Goal: Task Accomplishment & Management: Use online tool/utility

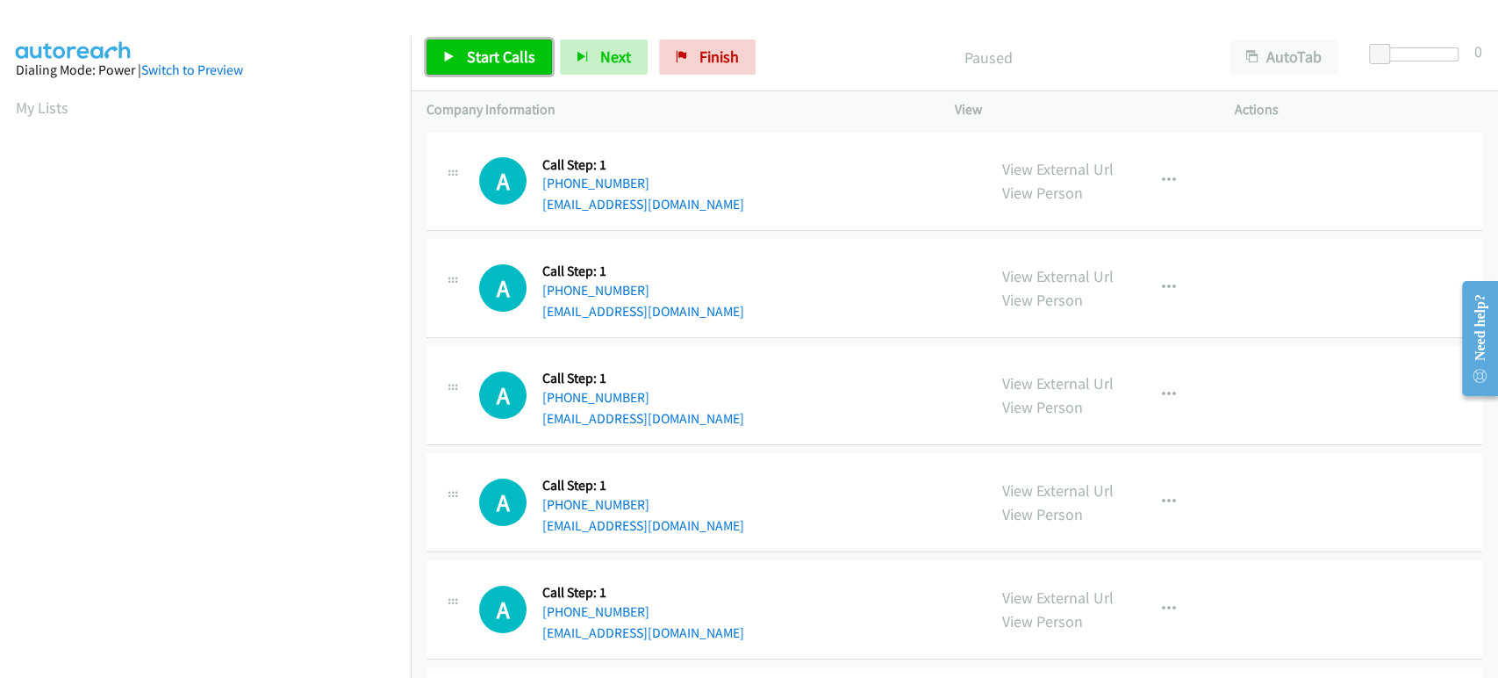
click at [437, 47] on link "Start Calls" at bounding box center [490, 57] width 126 height 35
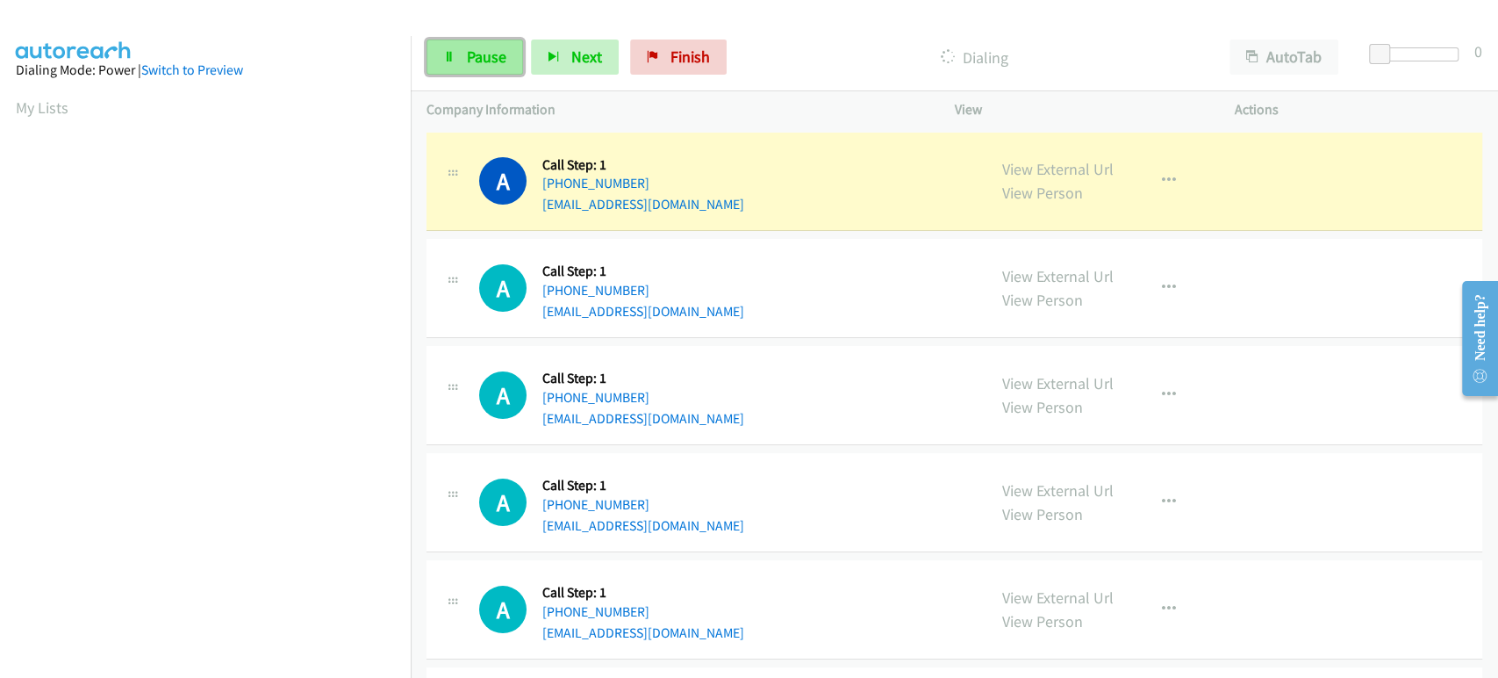
click at [474, 51] on span "Pause" at bounding box center [487, 57] width 40 height 20
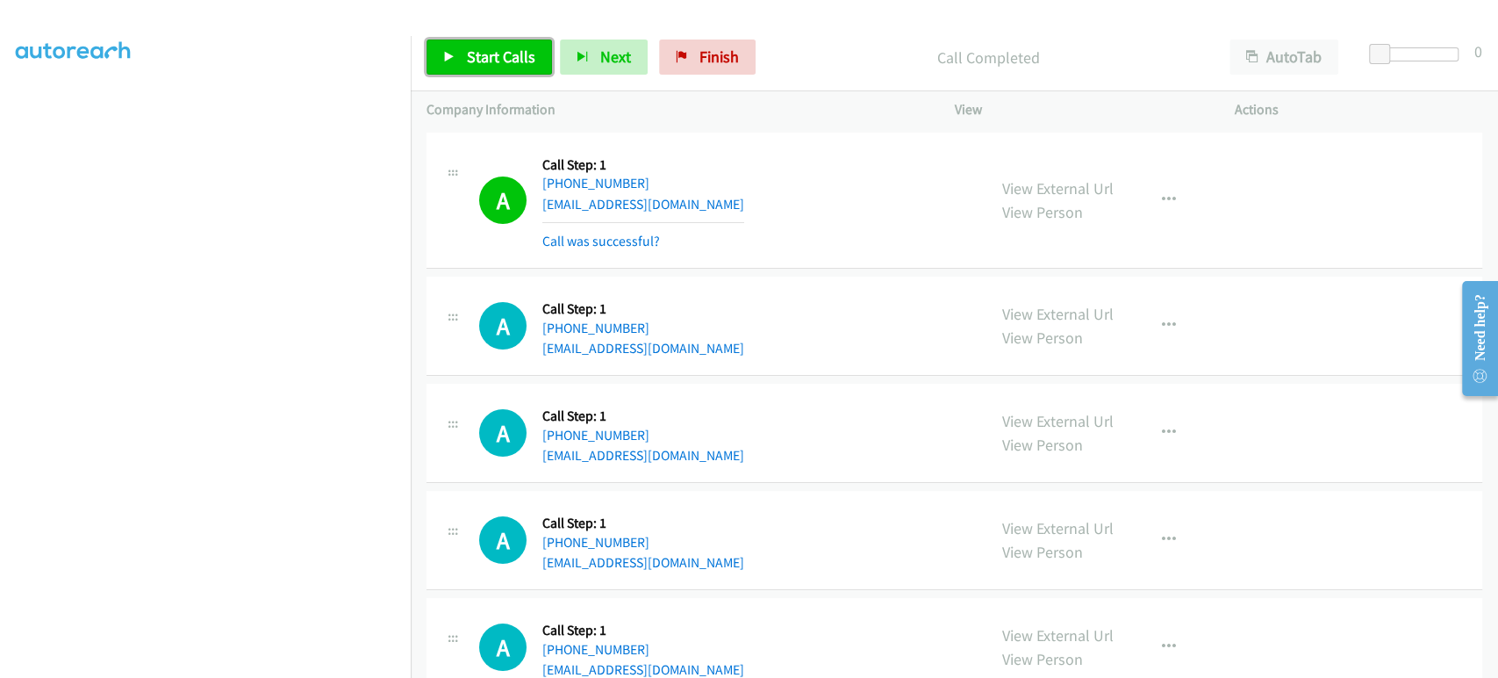
click at [472, 55] on span "Start Calls" at bounding box center [501, 57] width 68 height 20
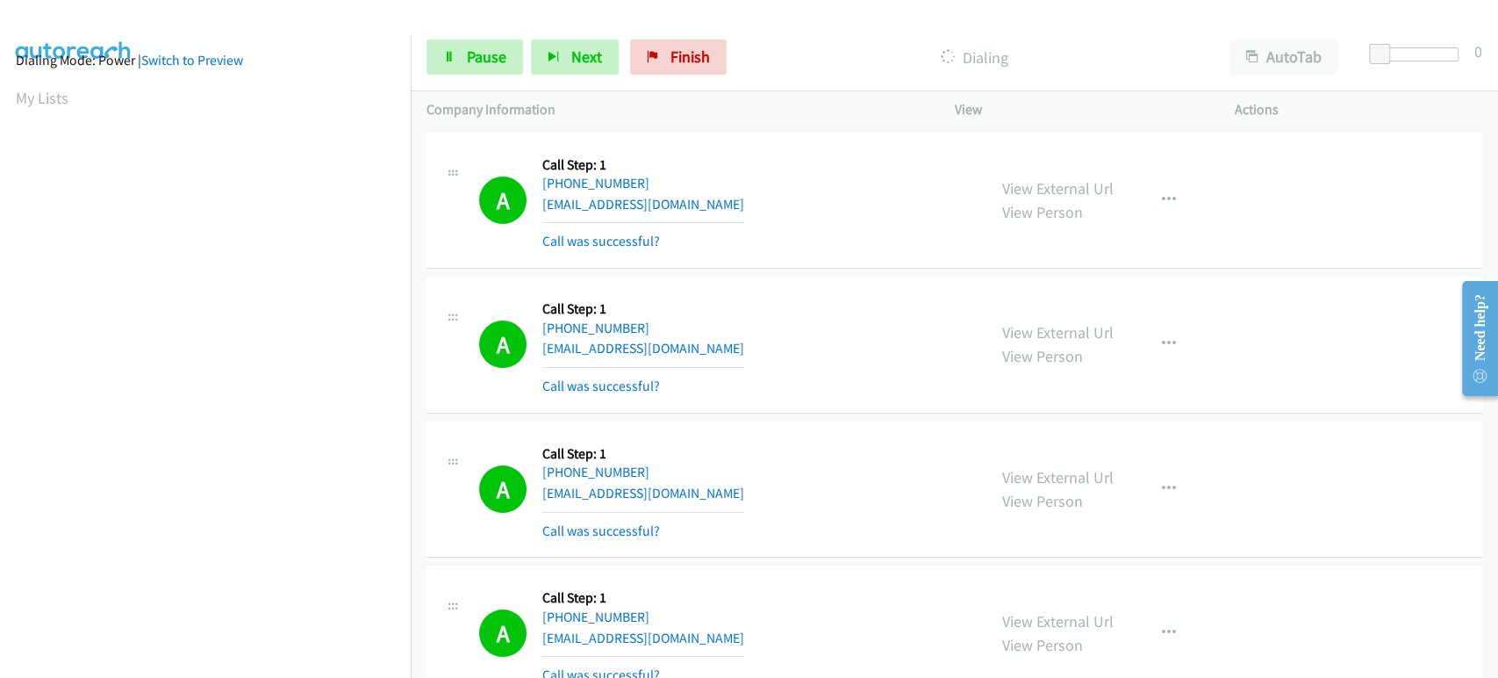
scroll to position [0, 0]
click at [480, 54] on span "Pause" at bounding box center [487, 57] width 40 height 20
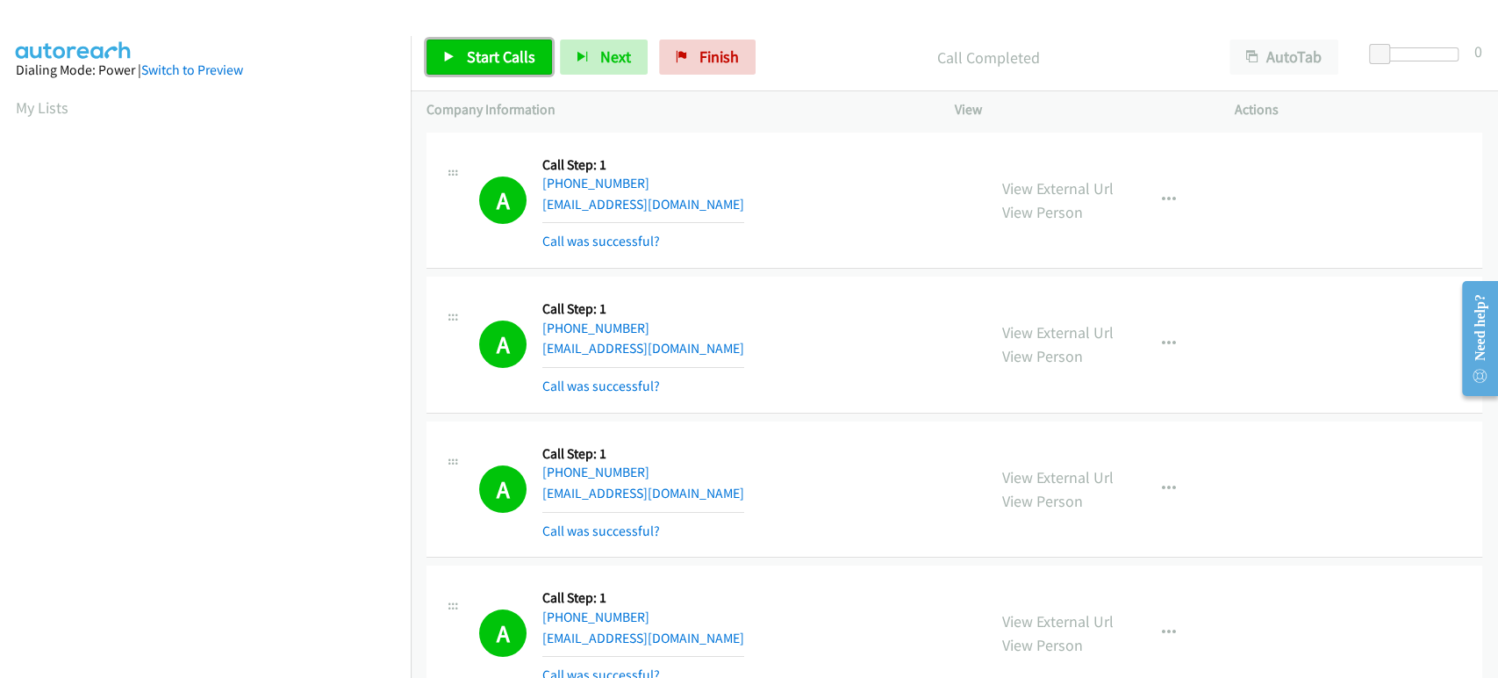
click at [468, 54] on span "Start Calls" at bounding box center [501, 57] width 68 height 20
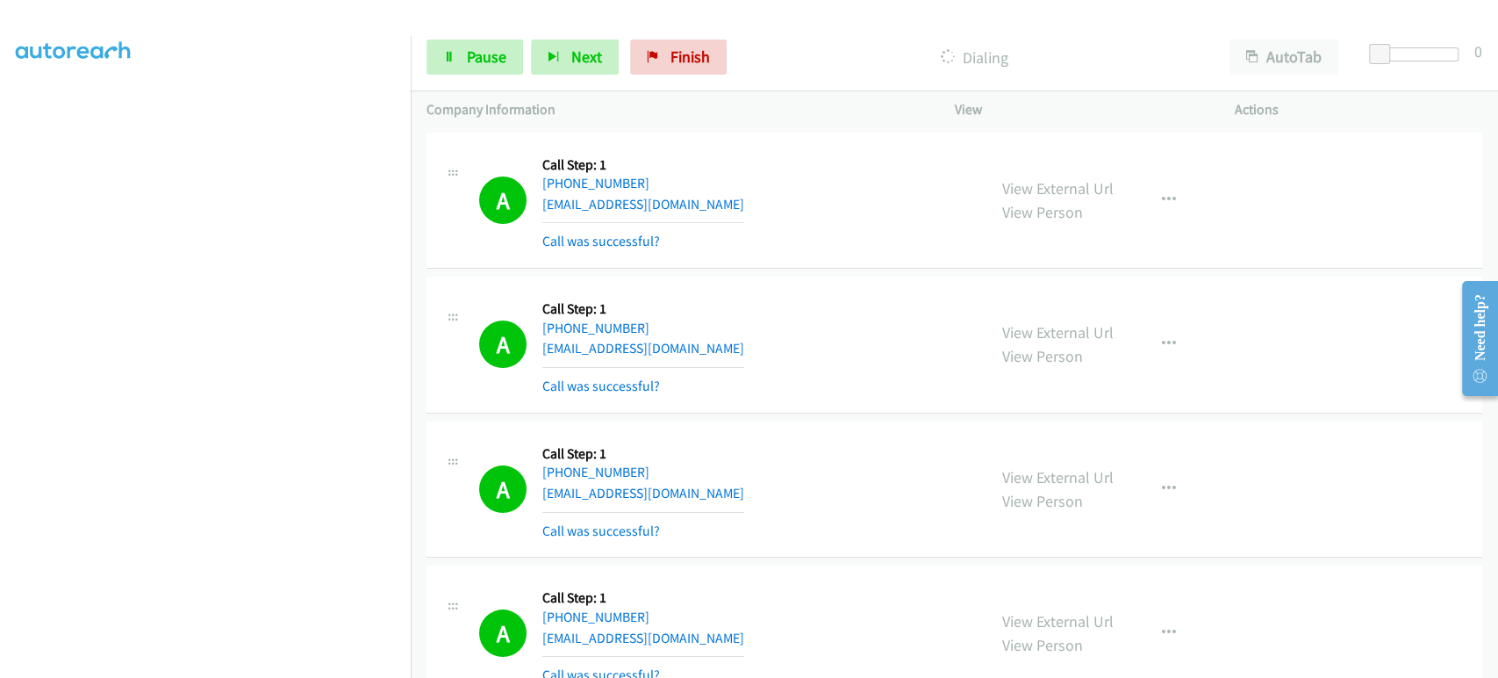
scroll to position [308, 0]
drag, startPoint x: 192, startPoint y: 667, endPoint x: 190, endPoint y: 658, distance: 9.2
click at [192, 665] on aside "Dialing Mode: Power | Switch to Preview My Lists" at bounding box center [205, 228] width 411 height 972
click at [472, 61] on span "Pause" at bounding box center [487, 57] width 40 height 20
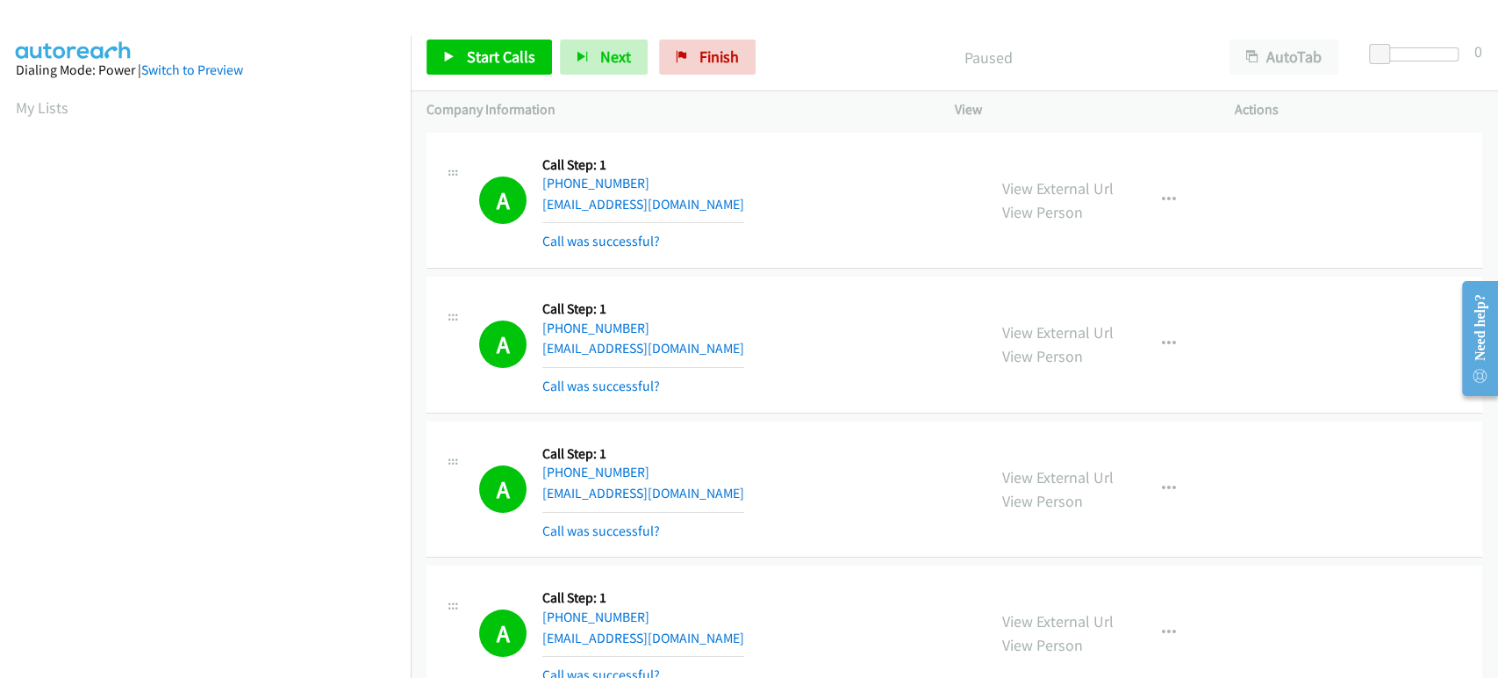
scroll to position [308, 0]
click at [491, 47] on span "Start Calls" at bounding box center [501, 57] width 68 height 20
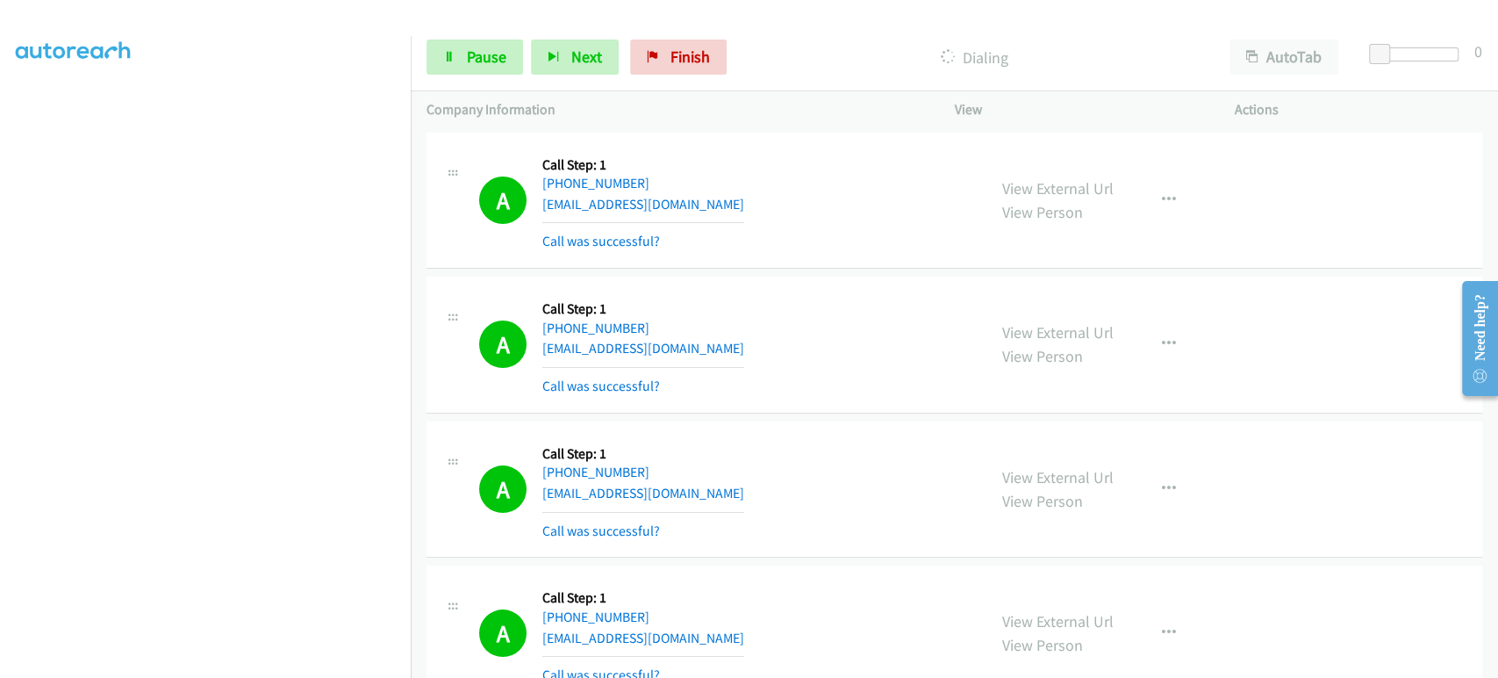
scroll to position [0, 0]
click at [471, 47] on span "Pause" at bounding box center [487, 57] width 40 height 20
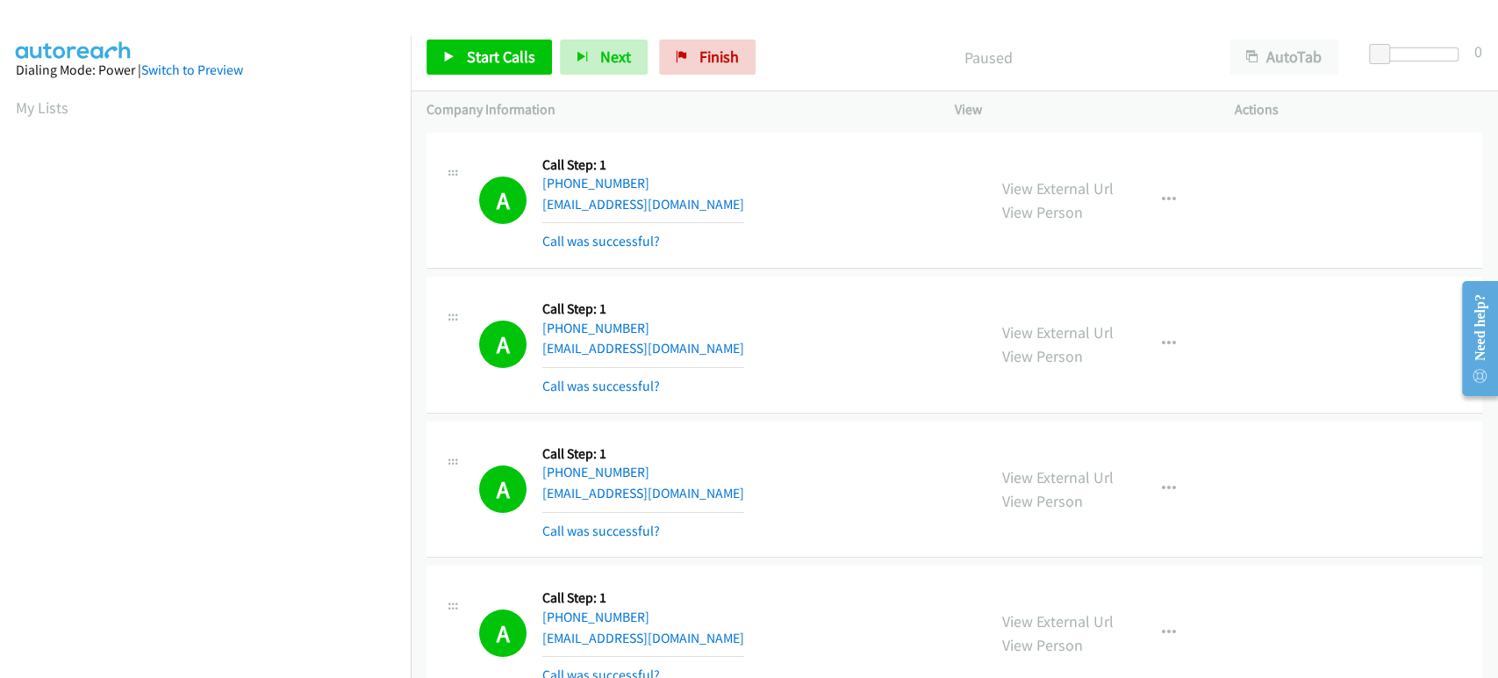
scroll to position [308, 0]
click at [500, 54] on span "Start Calls" at bounding box center [501, 57] width 68 height 20
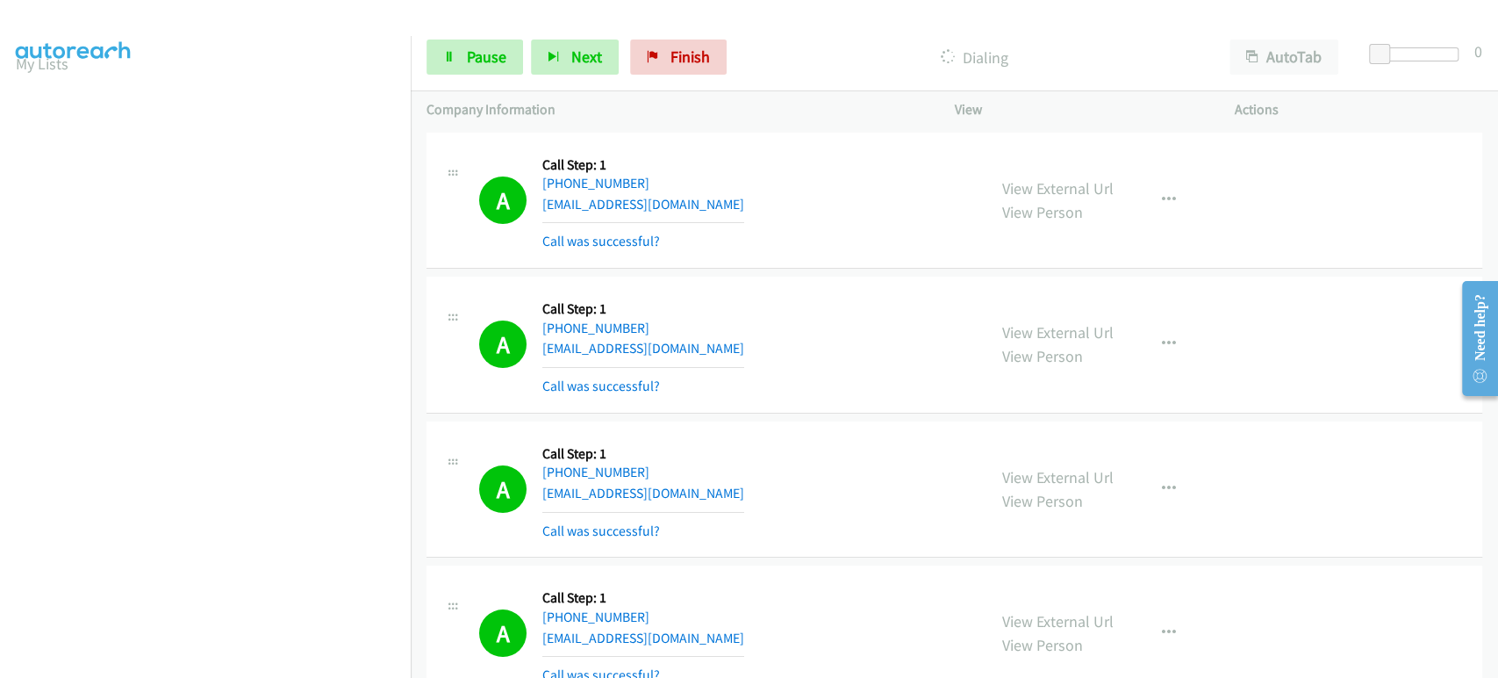
scroll to position [0, 0]
click at [463, 64] on link "Pause" at bounding box center [475, 57] width 97 height 35
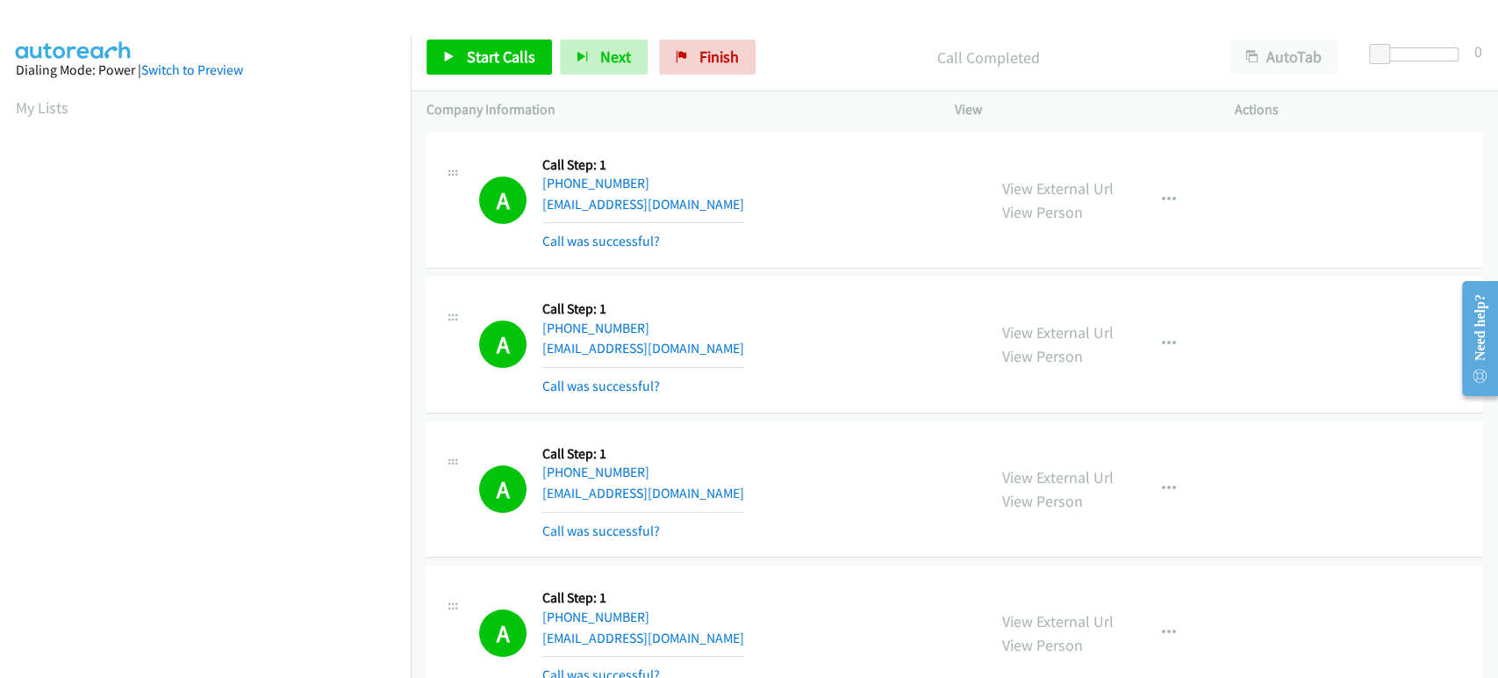
scroll to position [308, 0]
click at [485, 59] on span "Start Calls" at bounding box center [501, 57] width 68 height 20
click at [481, 52] on span "Pause" at bounding box center [487, 57] width 40 height 20
click at [471, 53] on span "Start Calls" at bounding box center [501, 57] width 68 height 20
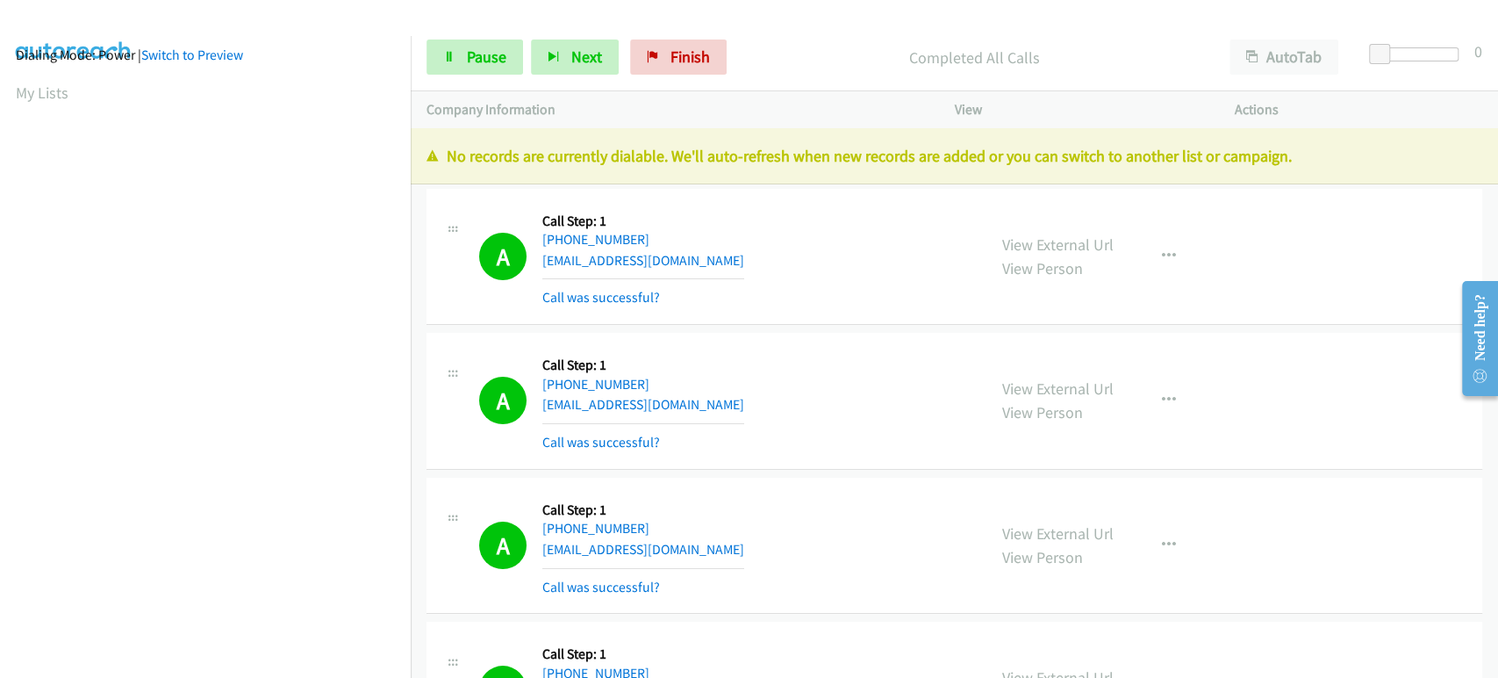
scroll to position [308, 0]
click at [671, 60] on span "Finish" at bounding box center [691, 57] width 40 height 20
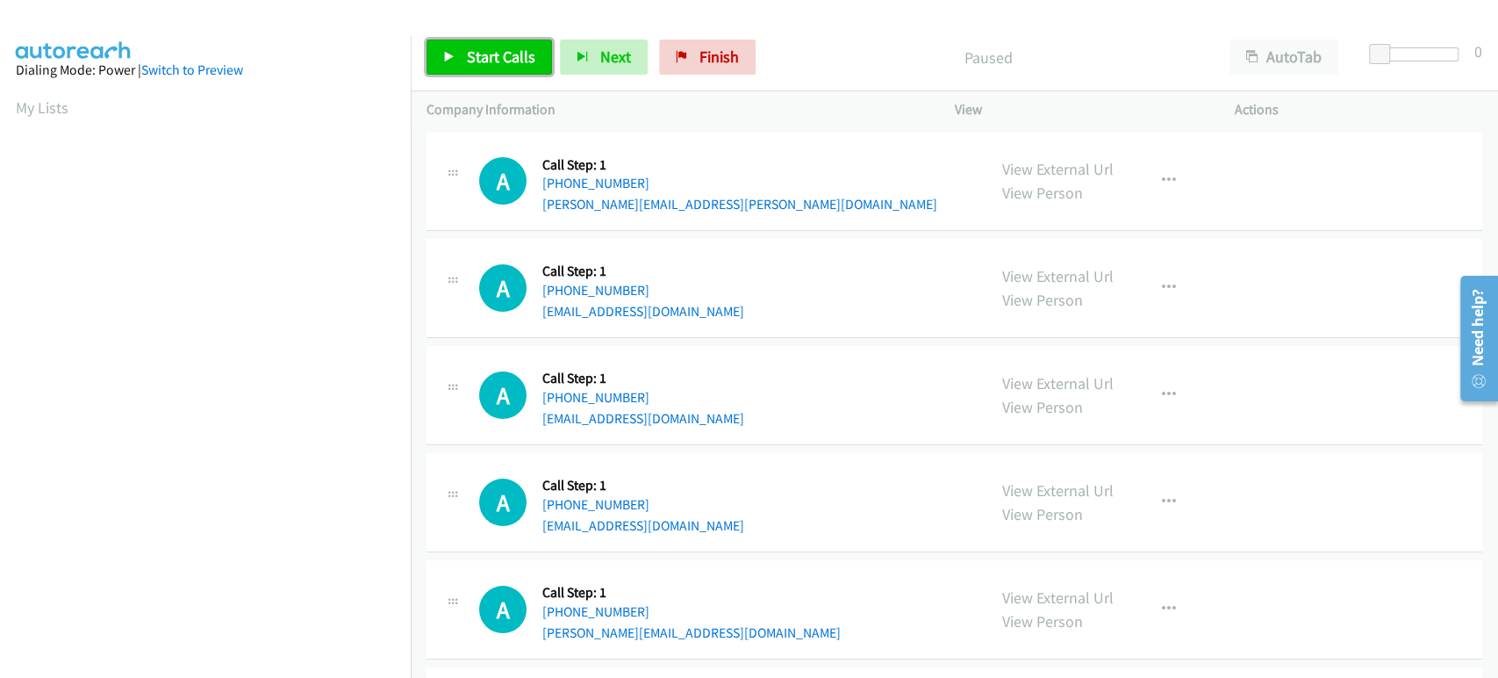
click at [497, 67] on link "Start Calls" at bounding box center [490, 57] width 126 height 35
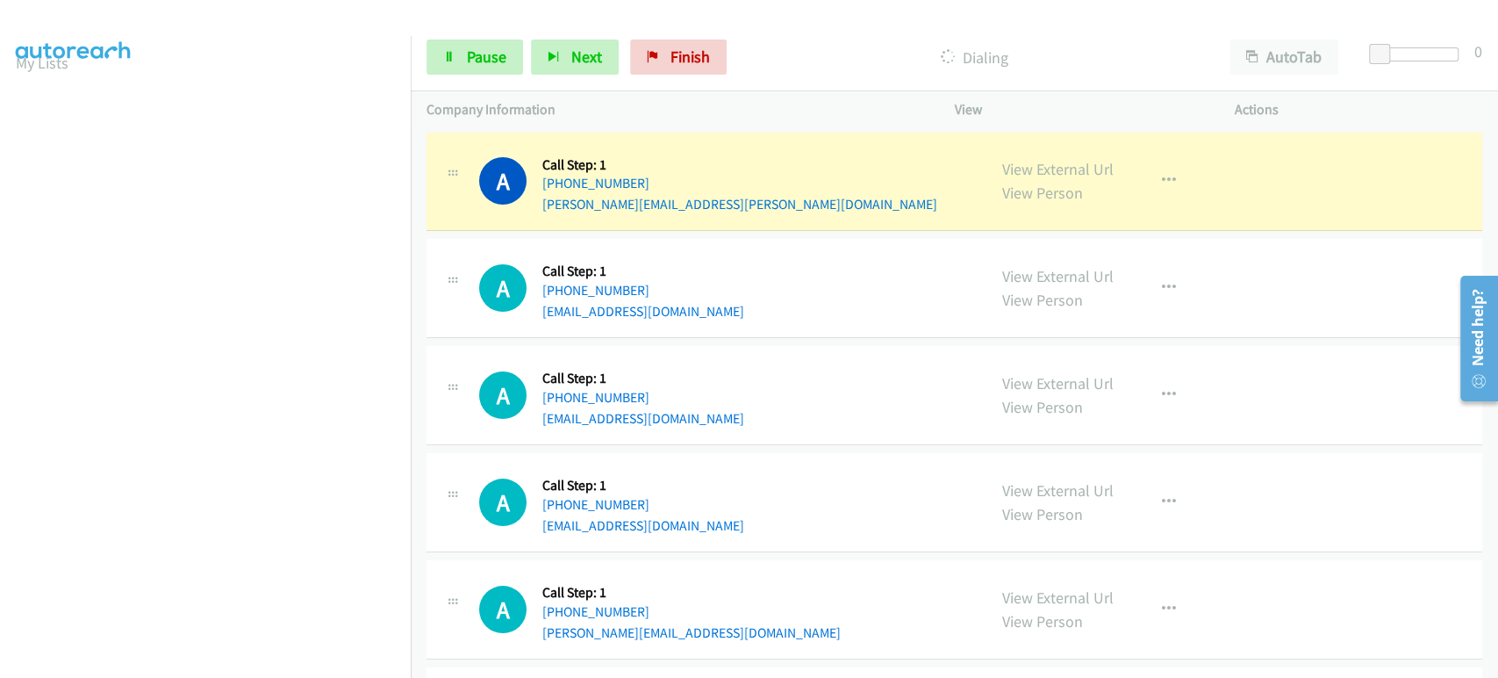
scroll to position [15, 0]
click at [478, 57] on span "Pause" at bounding box center [487, 57] width 40 height 20
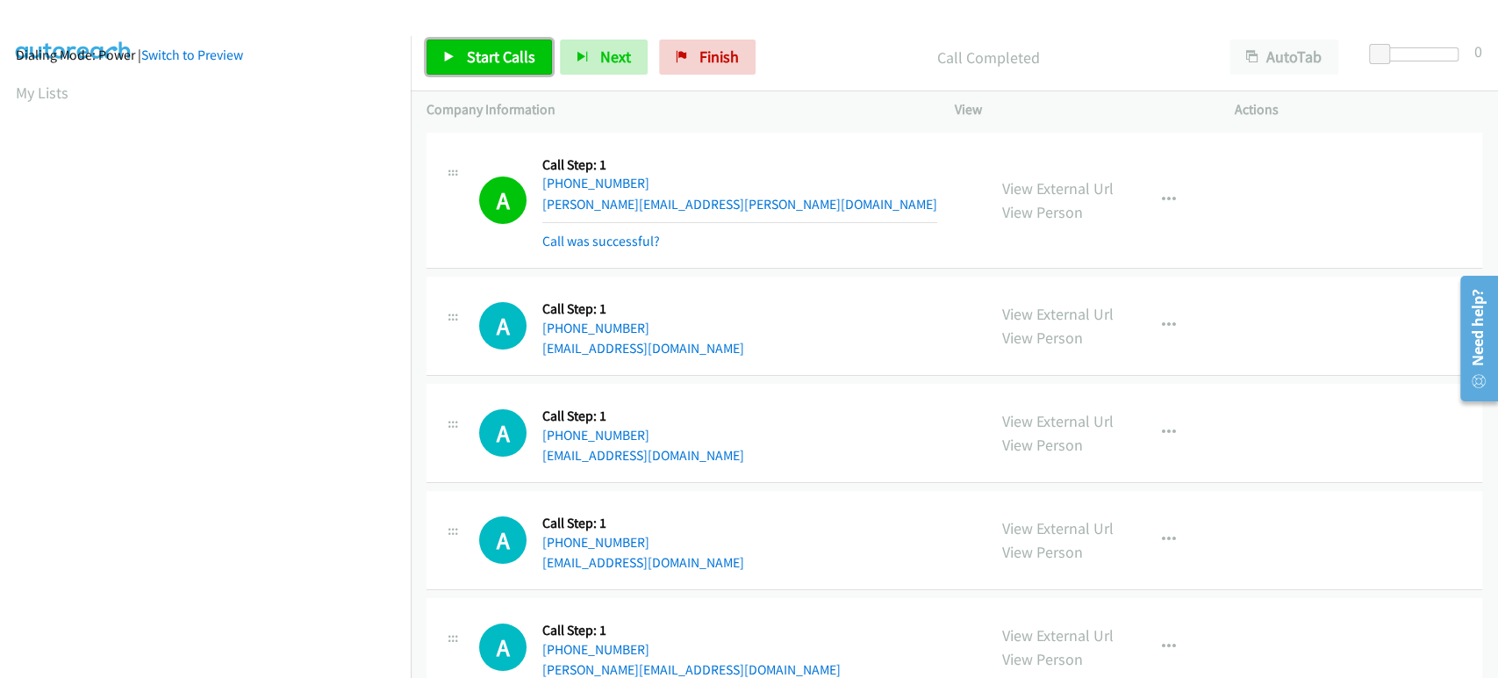
click at [476, 64] on span "Start Calls" at bounding box center [501, 57] width 68 height 20
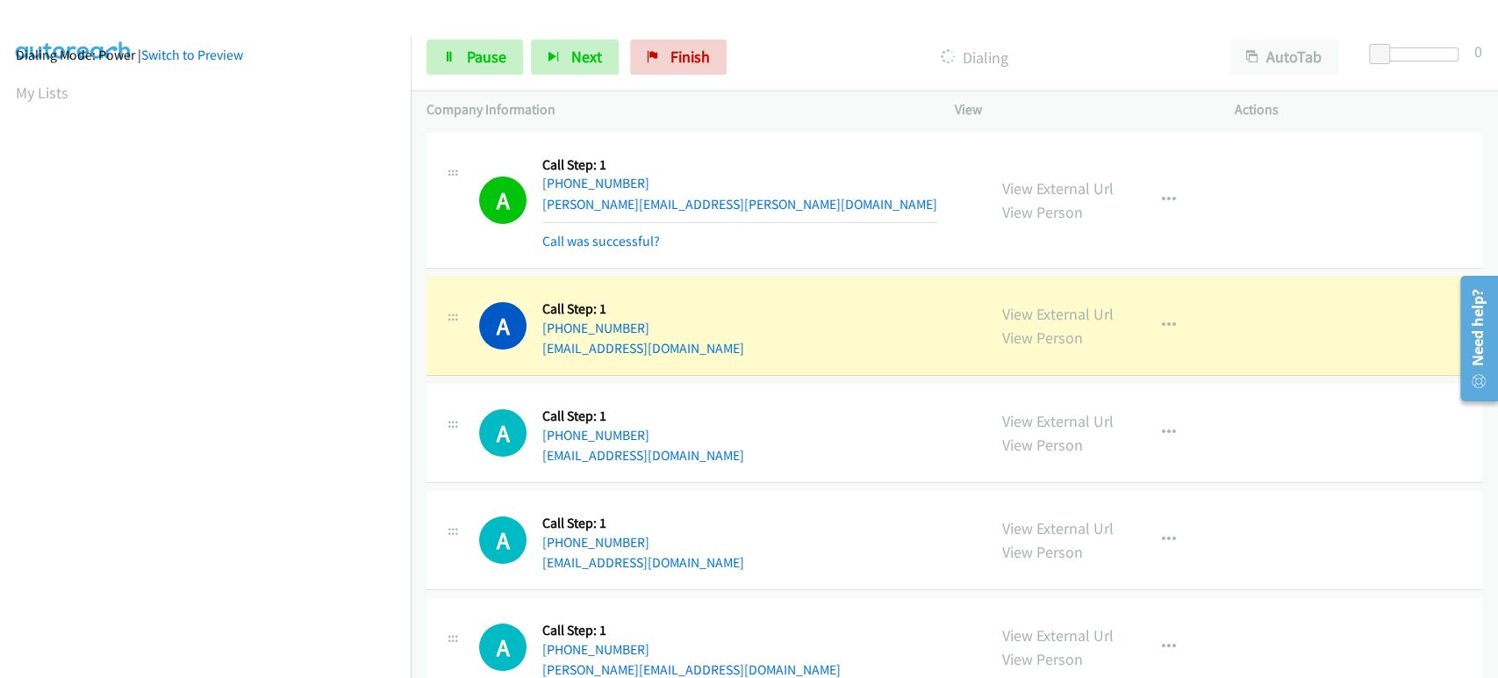
click at [440, 514] on div "A Callback Scheduled Call Step: 1 America/Denver +1 970-580-6402 chaos17@ymail.…" at bounding box center [707, 540] width 560 height 67
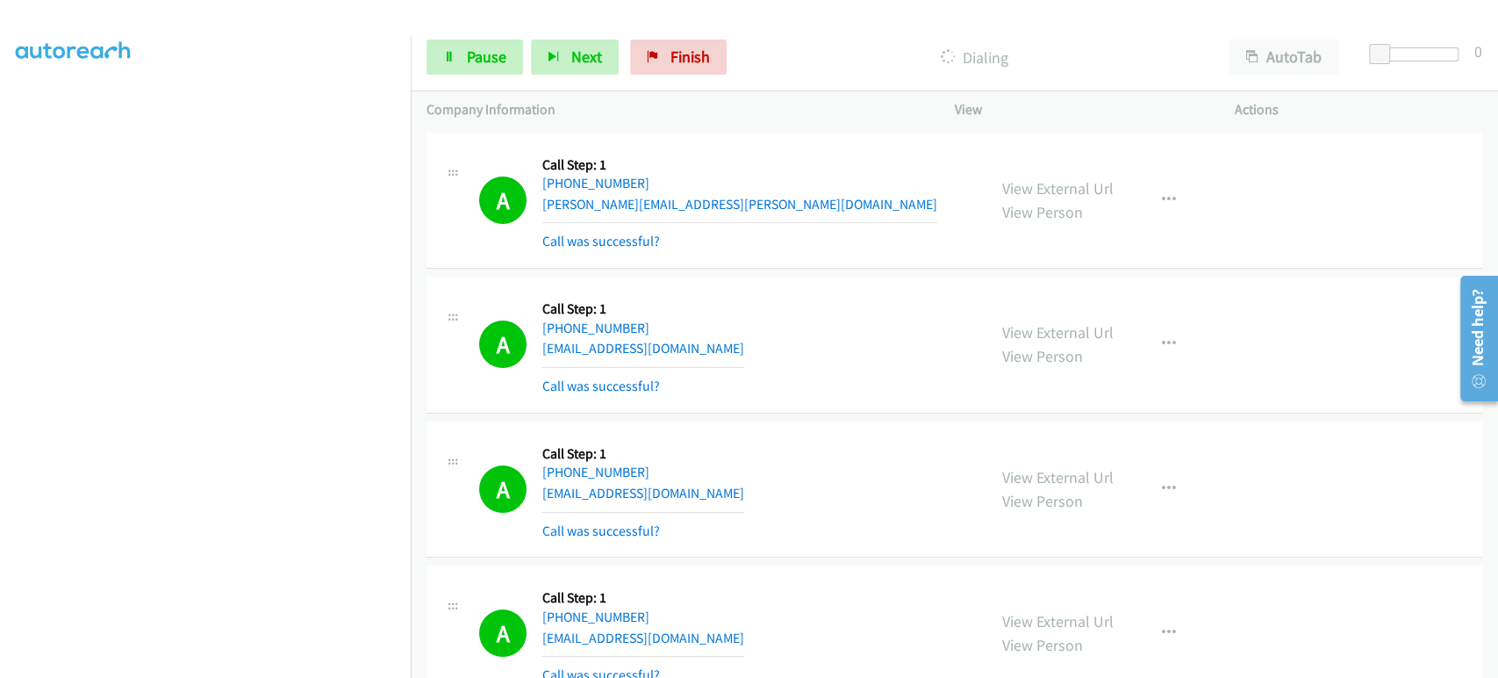
scroll to position [112, 0]
click at [478, 55] on span "Pause" at bounding box center [487, 57] width 40 height 20
click at [467, 54] on span "Start Calls" at bounding box center [501, 57] width 68 height 20
click at [463, 54] on link "Pause" at bounding box center [475, 57] width 97 height 35
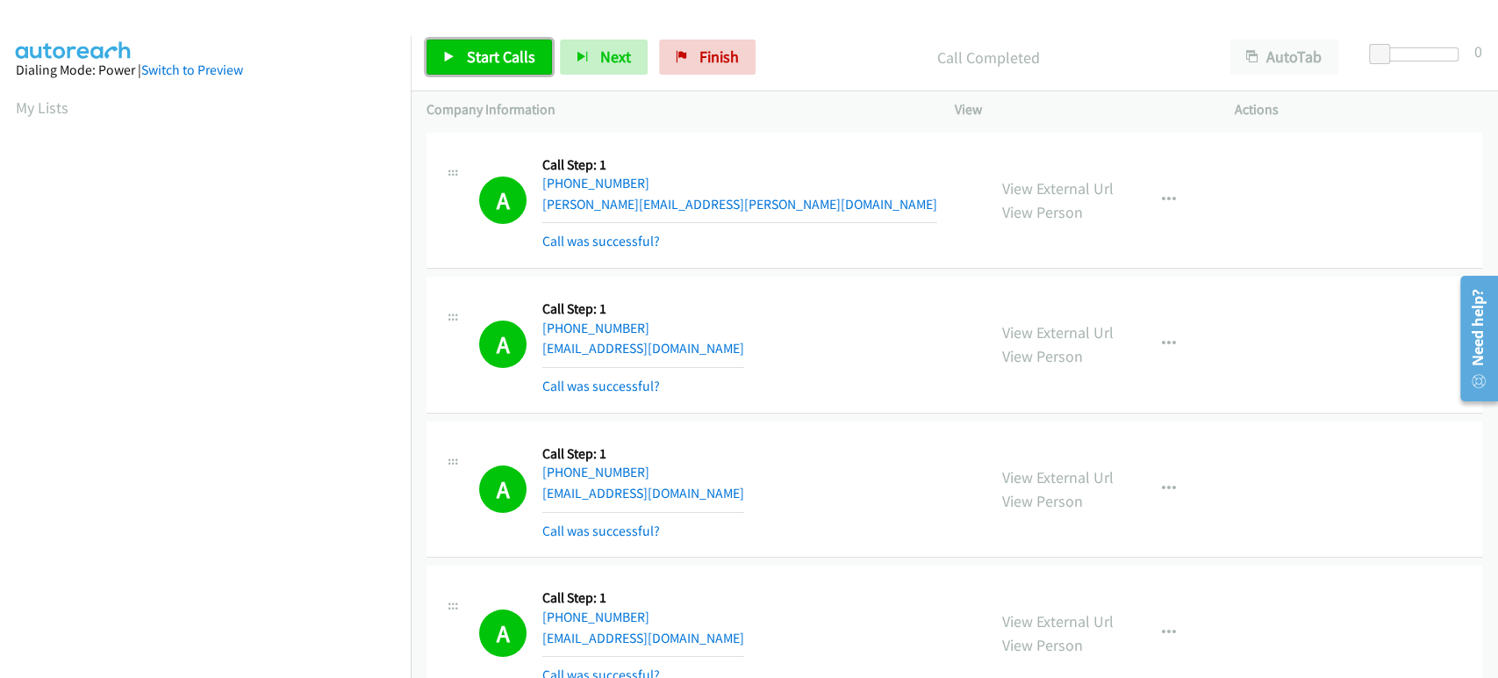
click at [490, 59] on span "Start Calls" at bounding box center [501, 57] width 68 height 20
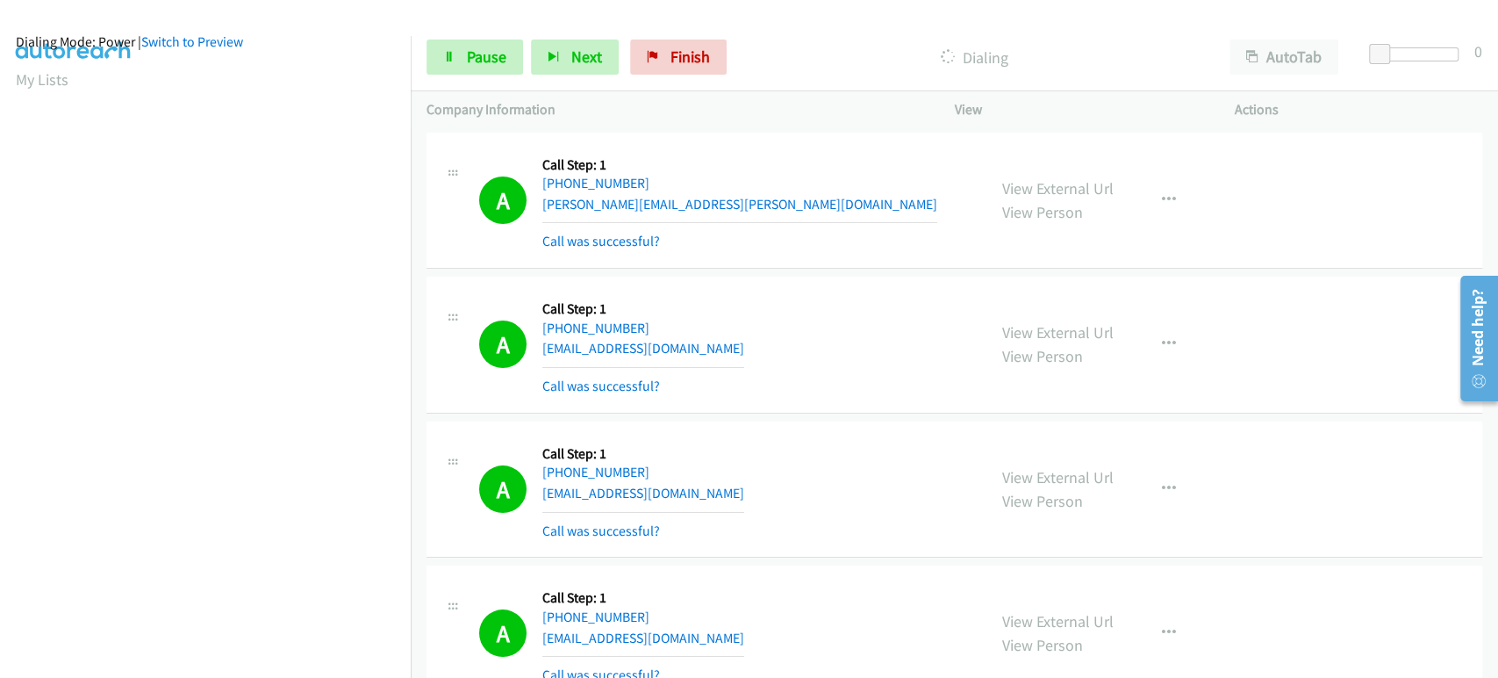
scroll to position [15, 0]
click at [559, 52] on button "Next" at bounding box center [575, 57] width 88 height 35
click at [471, 69] on link "Pause" at bounding box center [475, 57] width 97 height 35
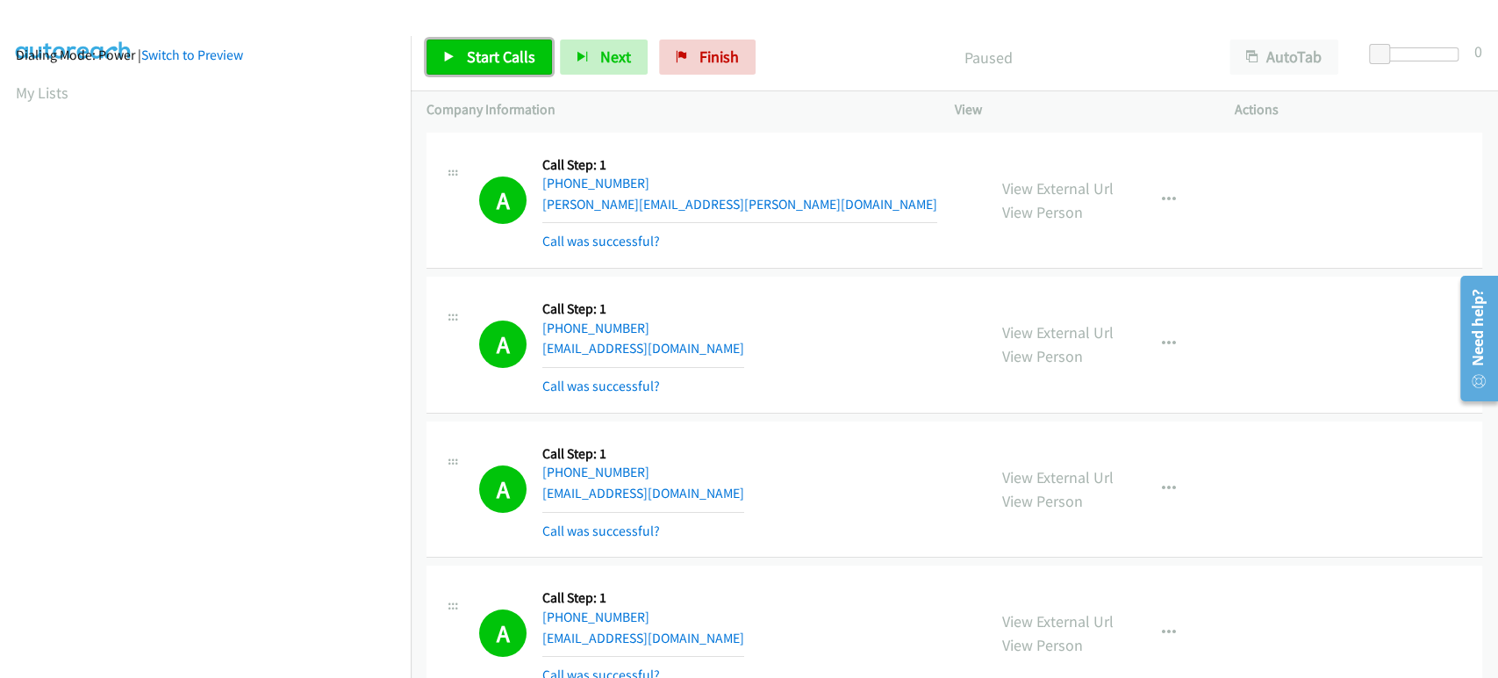
click at [485, 58] on span "Start Calls" at bounding box center [501, 57] width 68 height 20
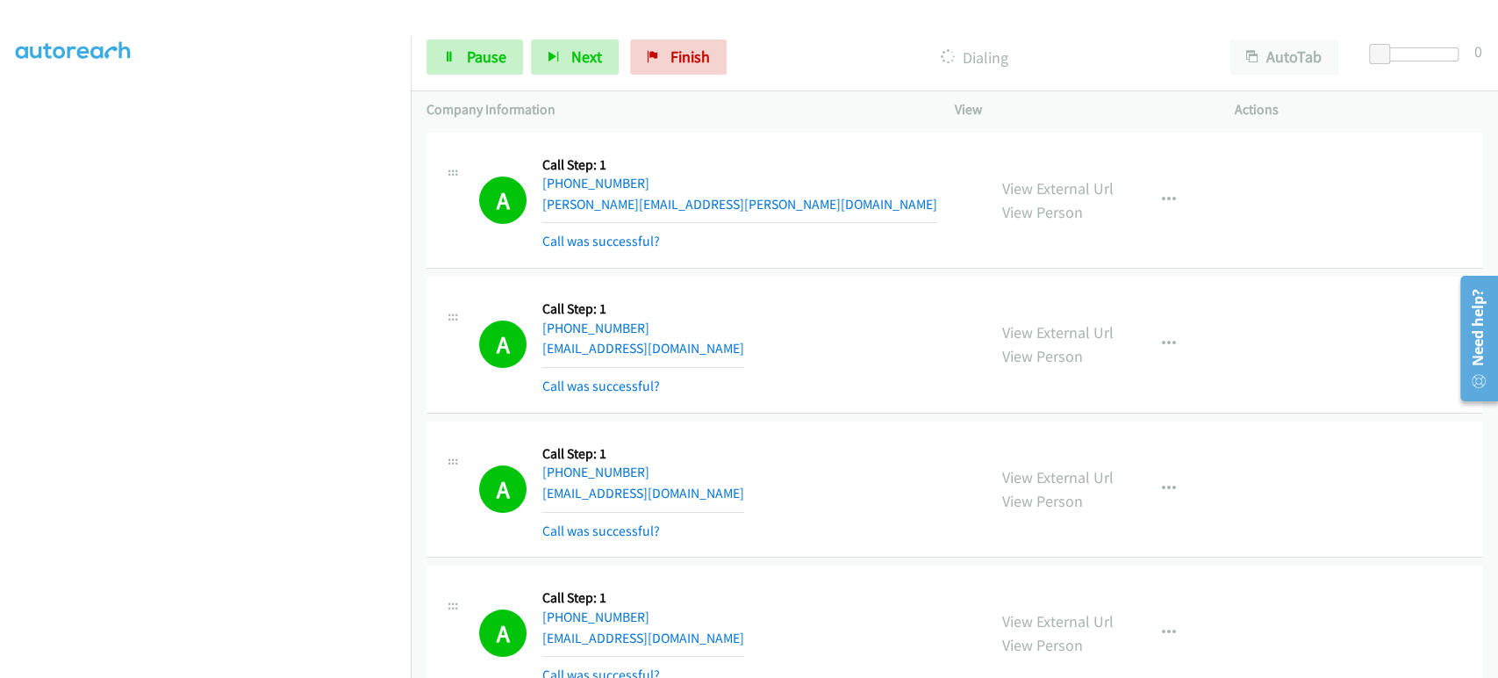
scroll to position [0, 0]
click at [484, 63] on span "Pause" at bounding box center [487, 57] width 40 height 20
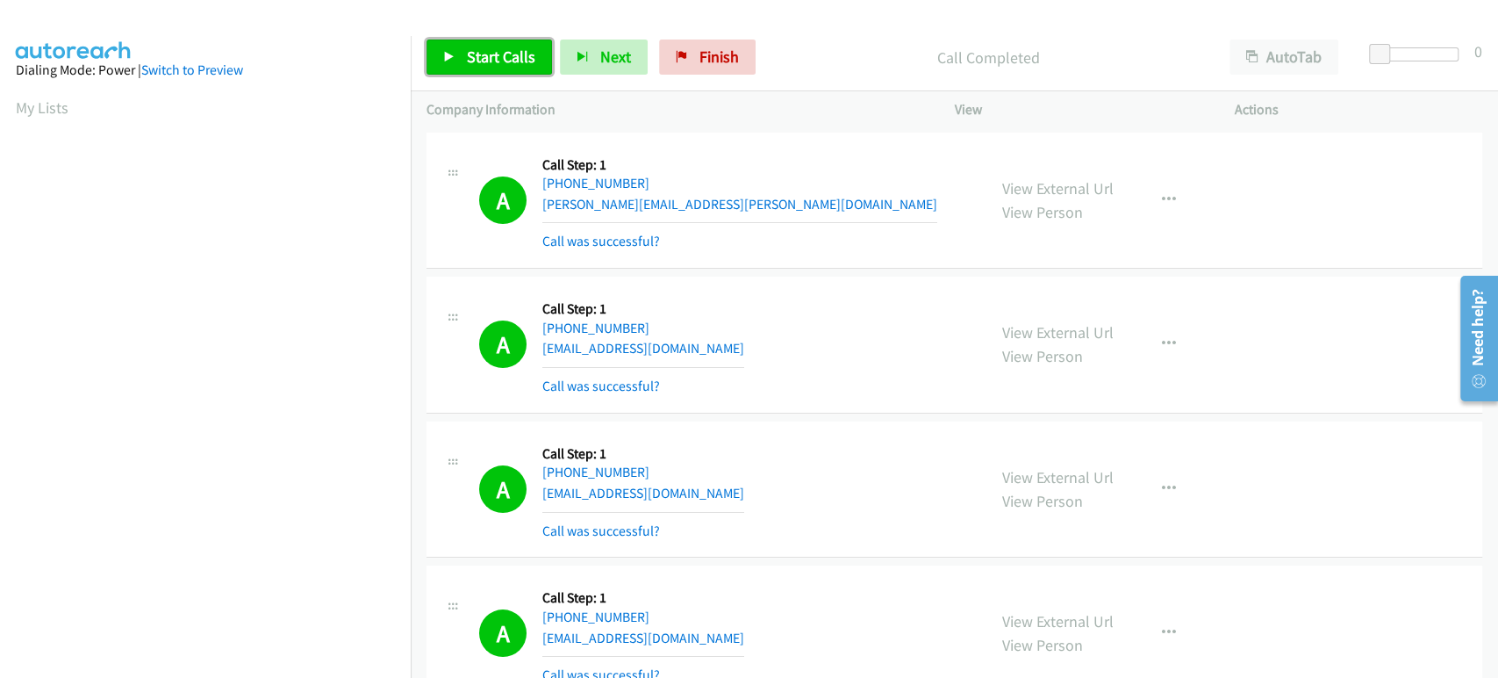
click at [480, 57] on span "Start Calls" at bounding box center [501, 57] width 68 height 20
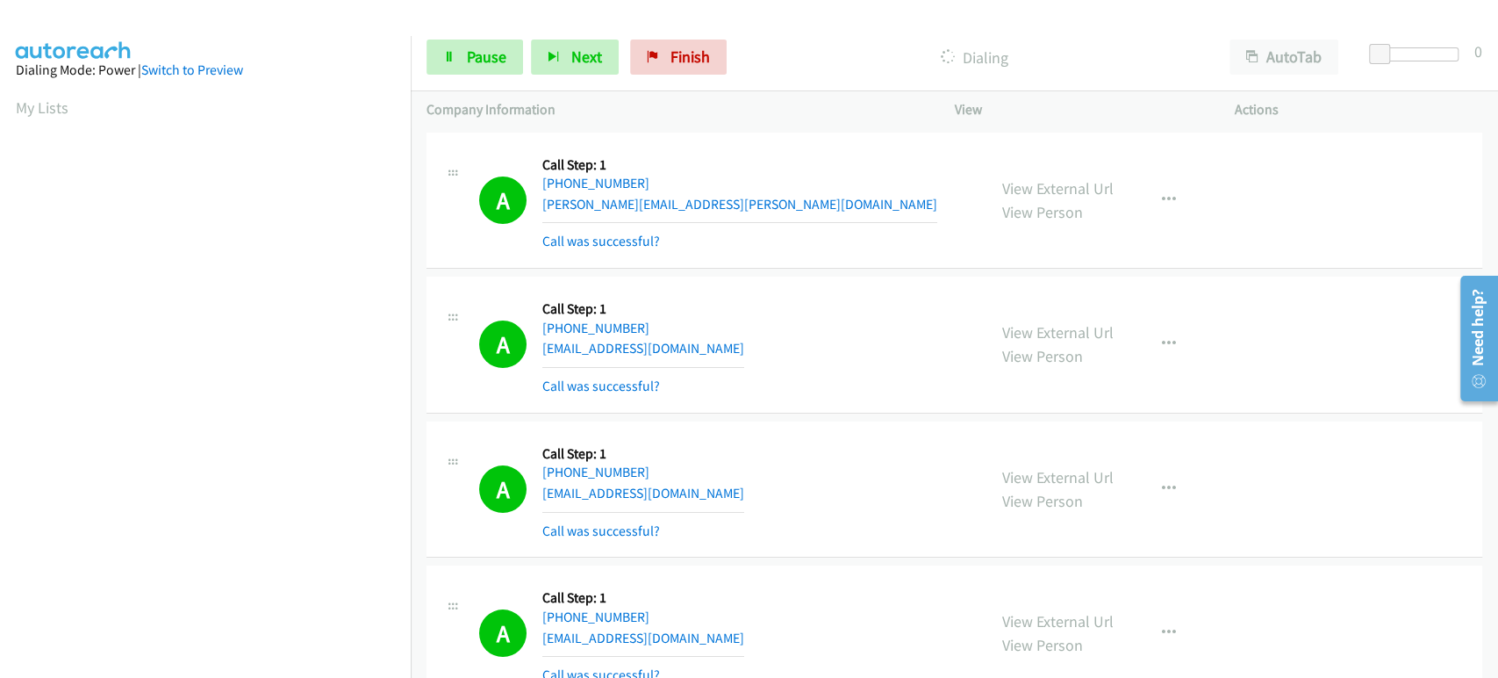
scroll to position [308, 0]
click at [274, 665] on section at bounding box center [205, 261] width 379 height 840
click at [467, 56] on span "Pause" at bounding box center [487, 57] width 40 height 20
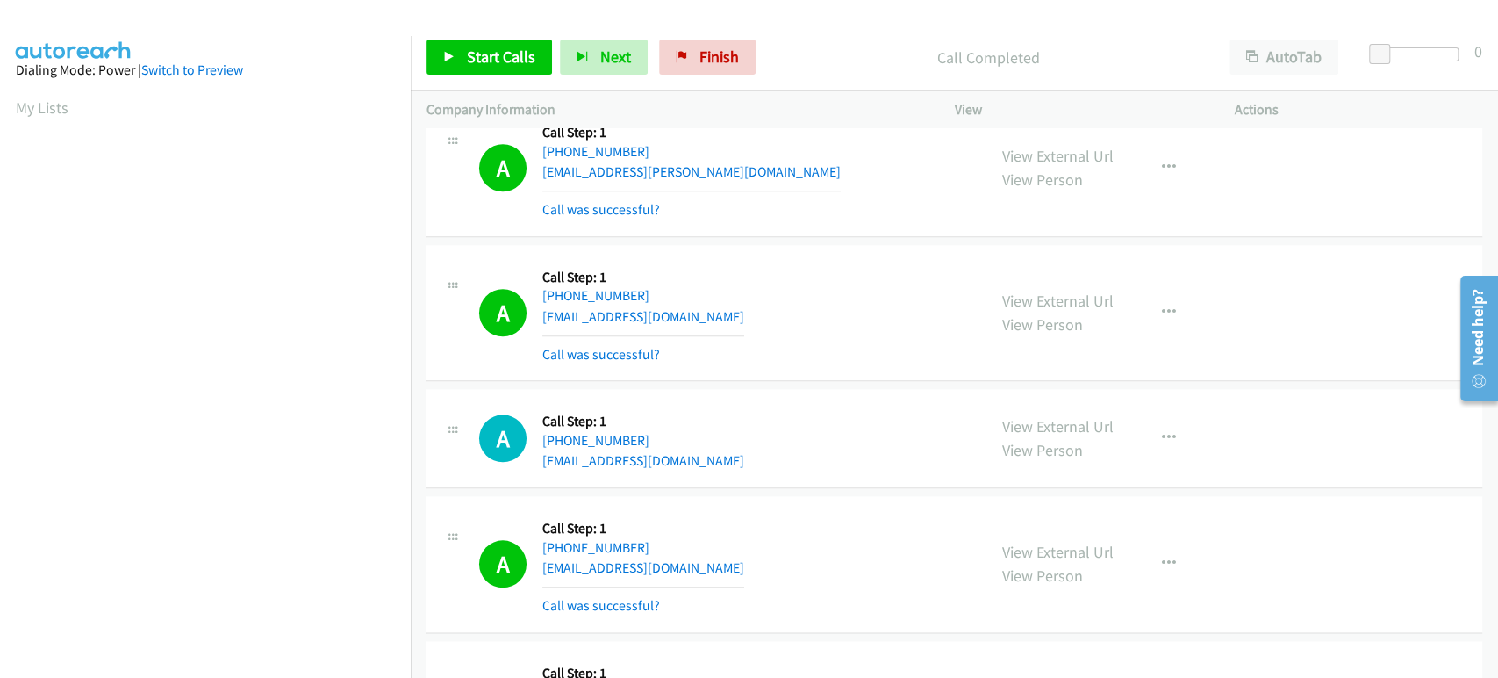
scroll to position [1268, 0]
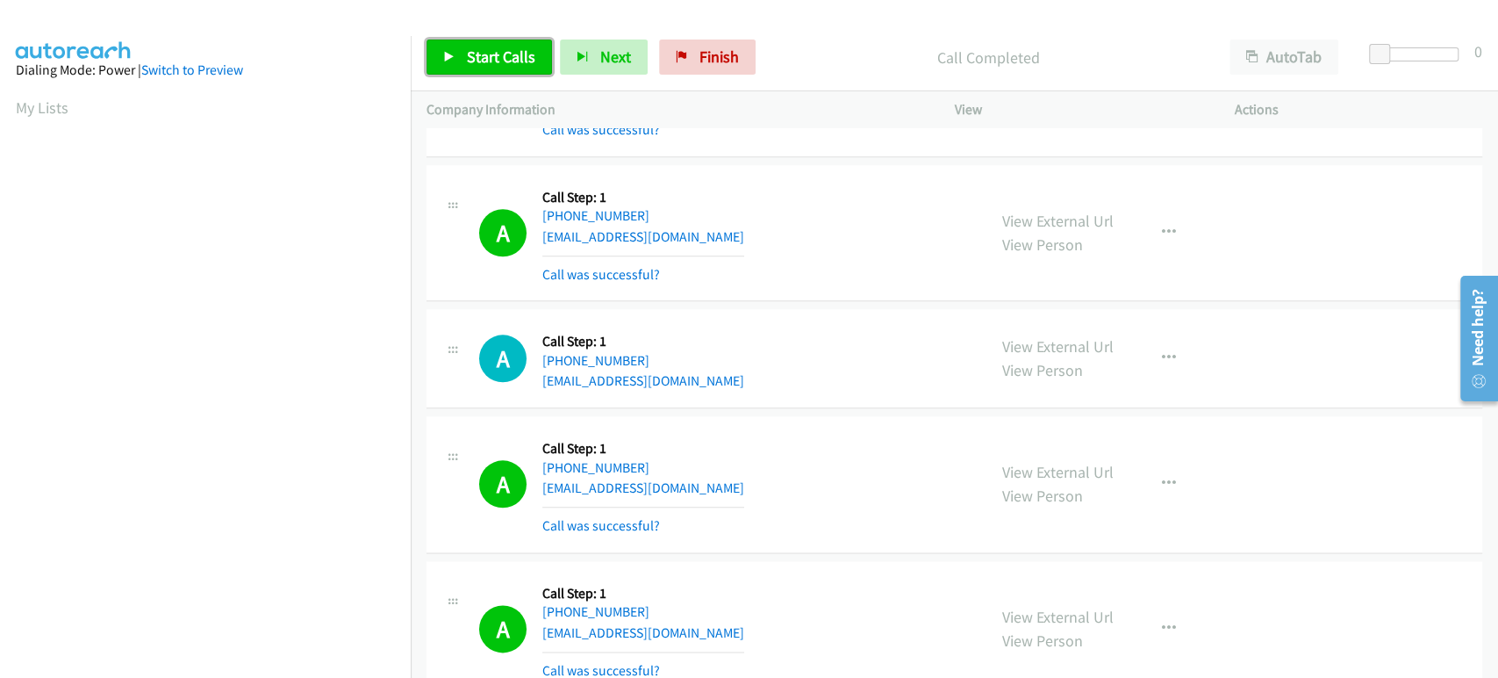
click at [467, 60] on span "Start Calls" at bounding box center [501, 57] width 68 height 20
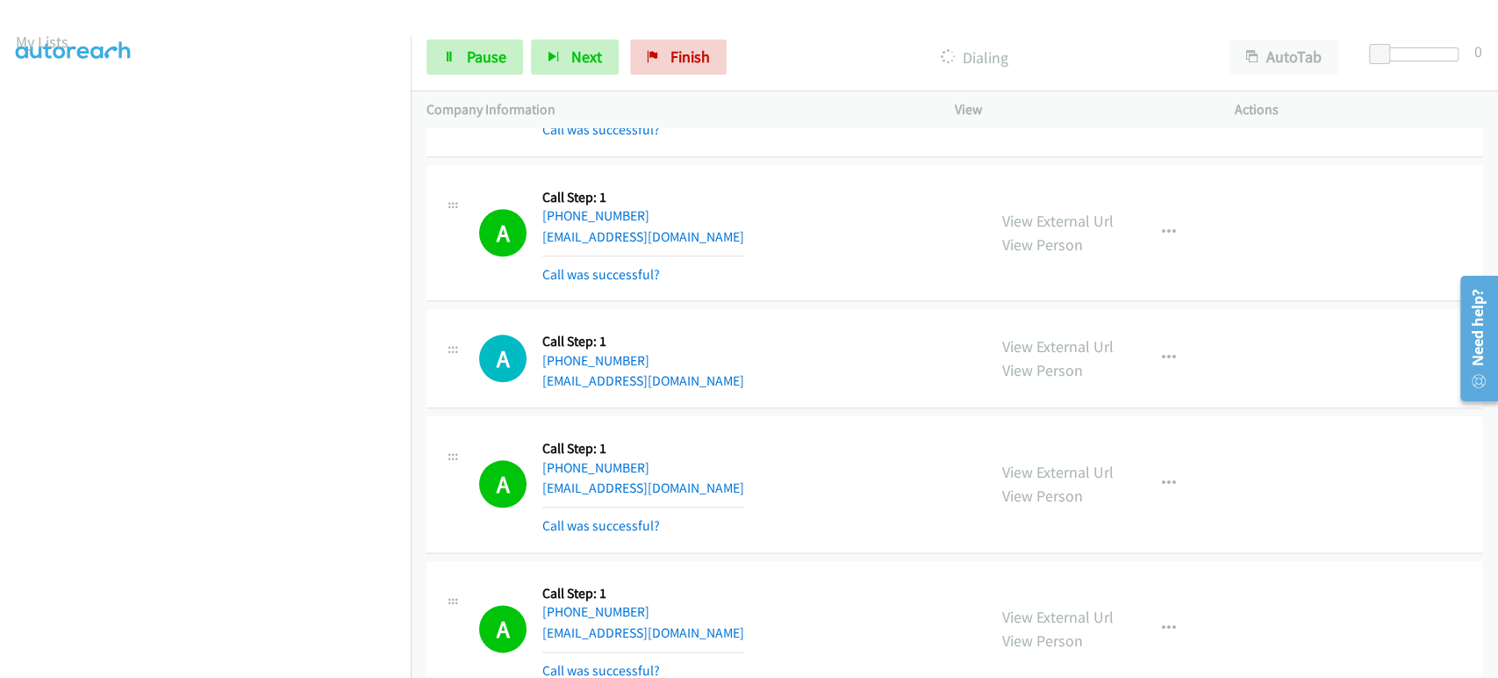
scroll to position [15, 0]
click at [476, 60] on span "Pause" at bounding box center [487, 57] width 40 height 20
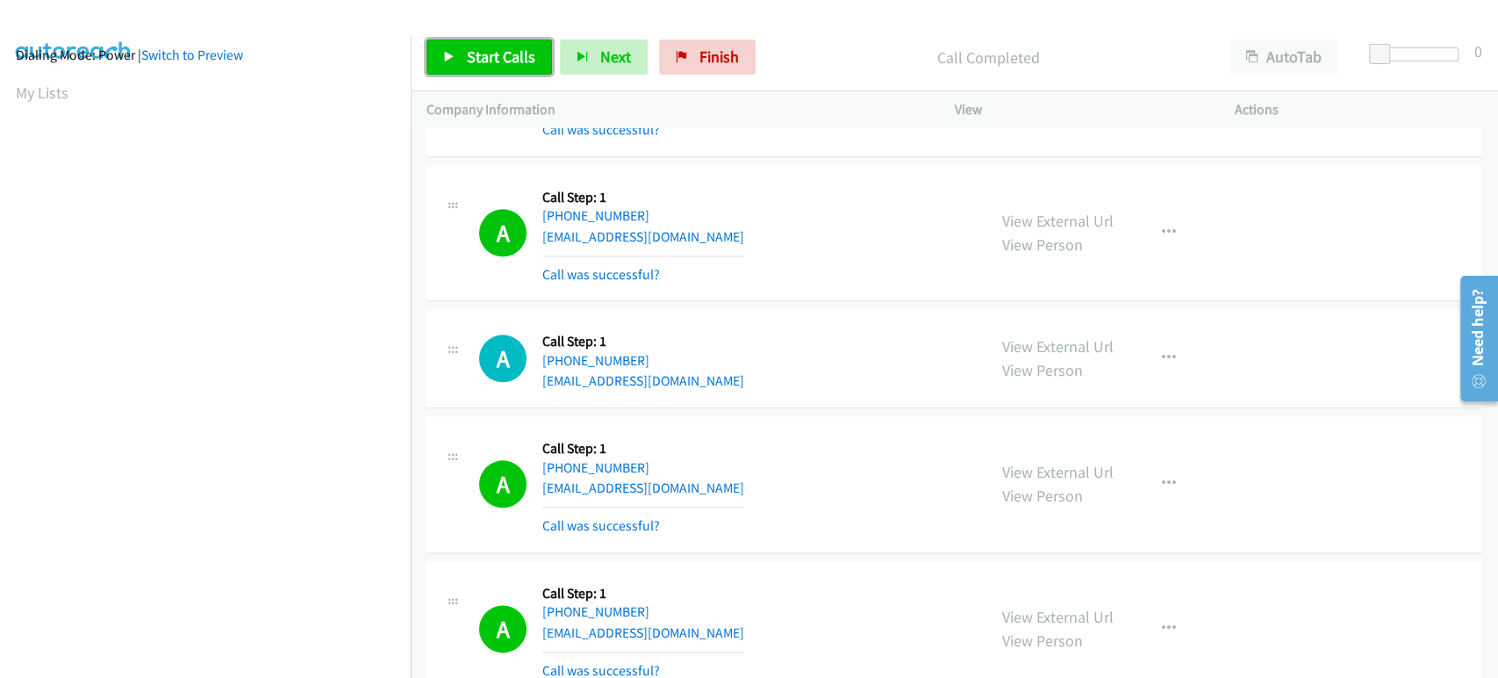
click at [502, 54] on span "Start Calls" at bounding box center [501, 57] width 68 height 20
click at [463, 69] on link "Pause" at bounding box center [475, 57] width 97 height 35
click at [474, 57] on span "Start Calls" at bounding box center [501, 57] width 68 height 20
click at [478, 58] on span "Pause" at bounding box center [487, 57] width 40 height 20
click at [462, 60] on link "Start Calls" at bounding box center [490, 57] width 126 height 35
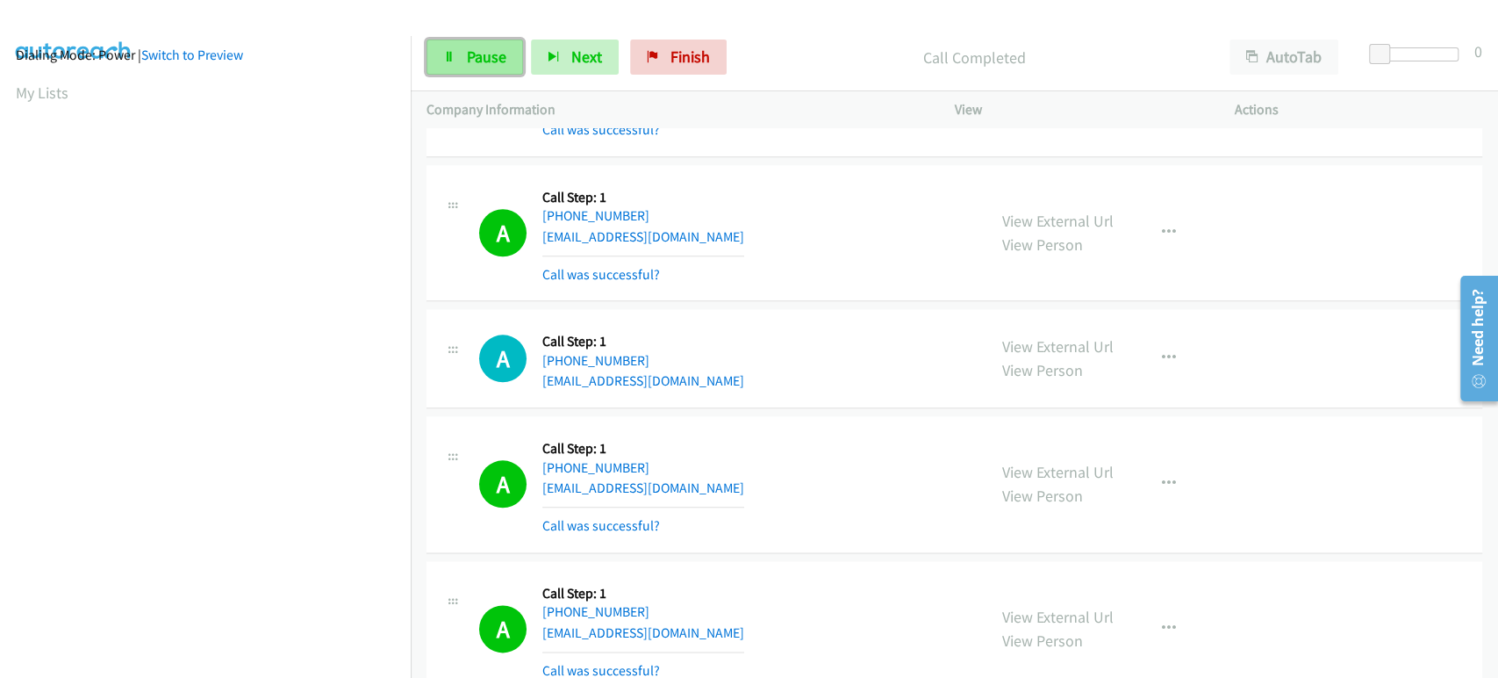
click at [464, 68] on link "Pause" at bounding box center [475, 57] width 97 height 35
click at [464, 57] on link "Start Calls" at bounding box center [490, 57] width 126 height 35
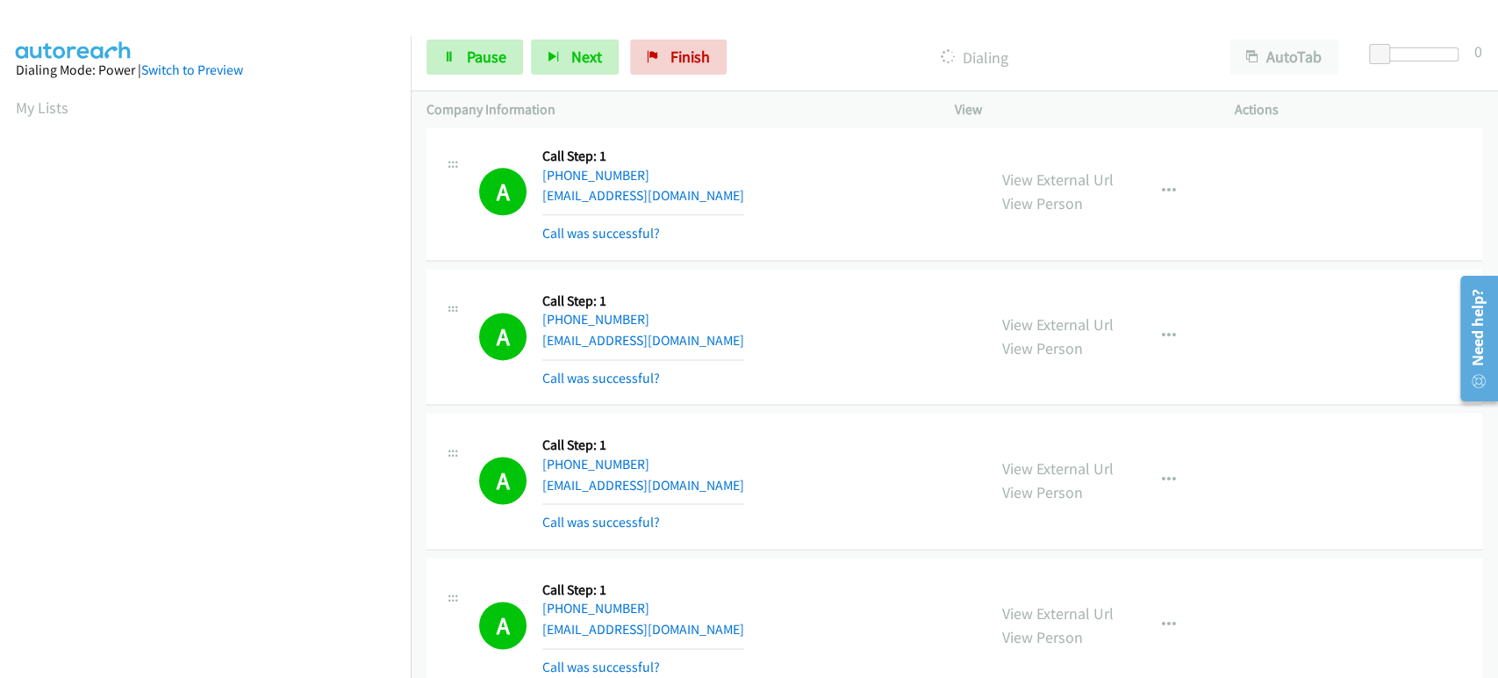
scroll to position [0, 0]
click at [456, 61] on link "Pause" at bounding box center [475, 57] width 97 height 35
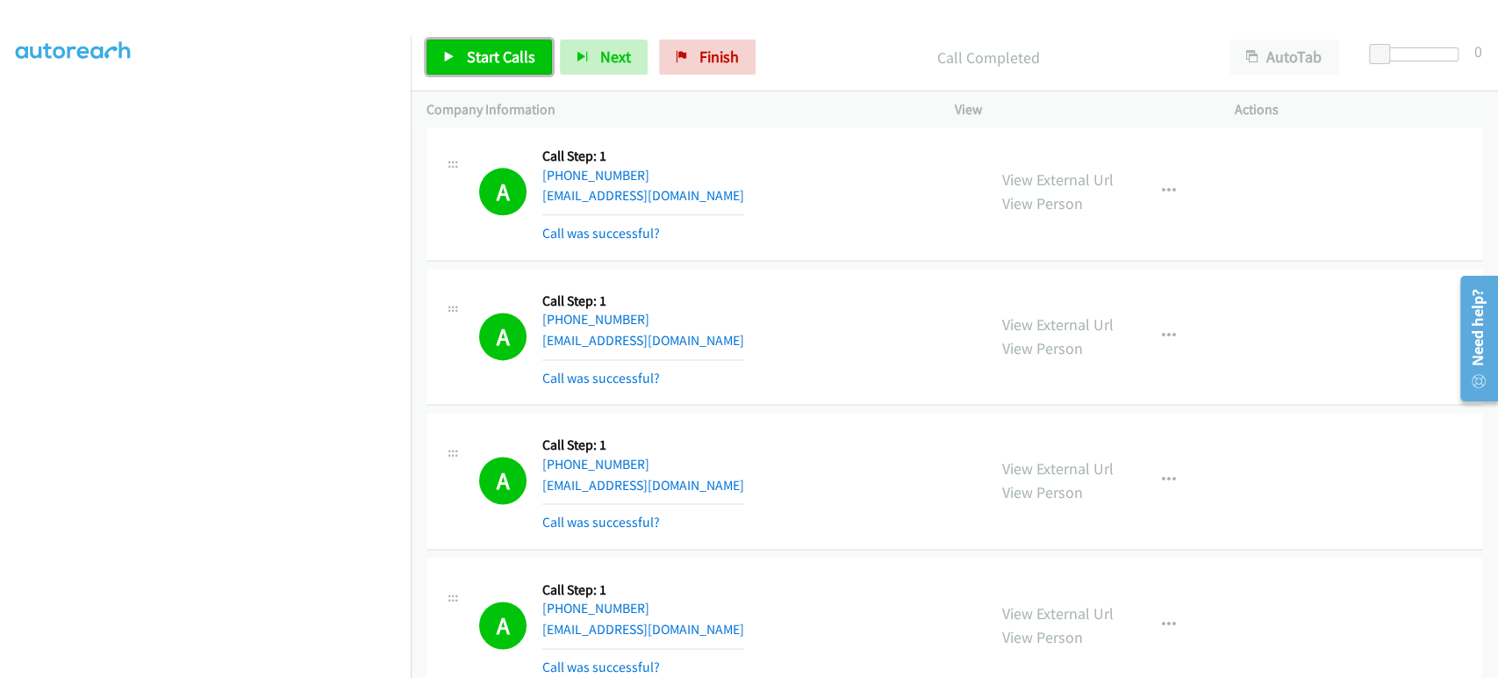
click at [478, 54] on span "Start Calls" at bounding box center [501, 57] width 68 height 20
drag, startPoint x: 495, startPoint y: 54, endPoint x: 457, endPoint y: 78, distance: 44.6
click at [495, 54] on span "Pause" at bounding box center [487, 57] width 40 height 20
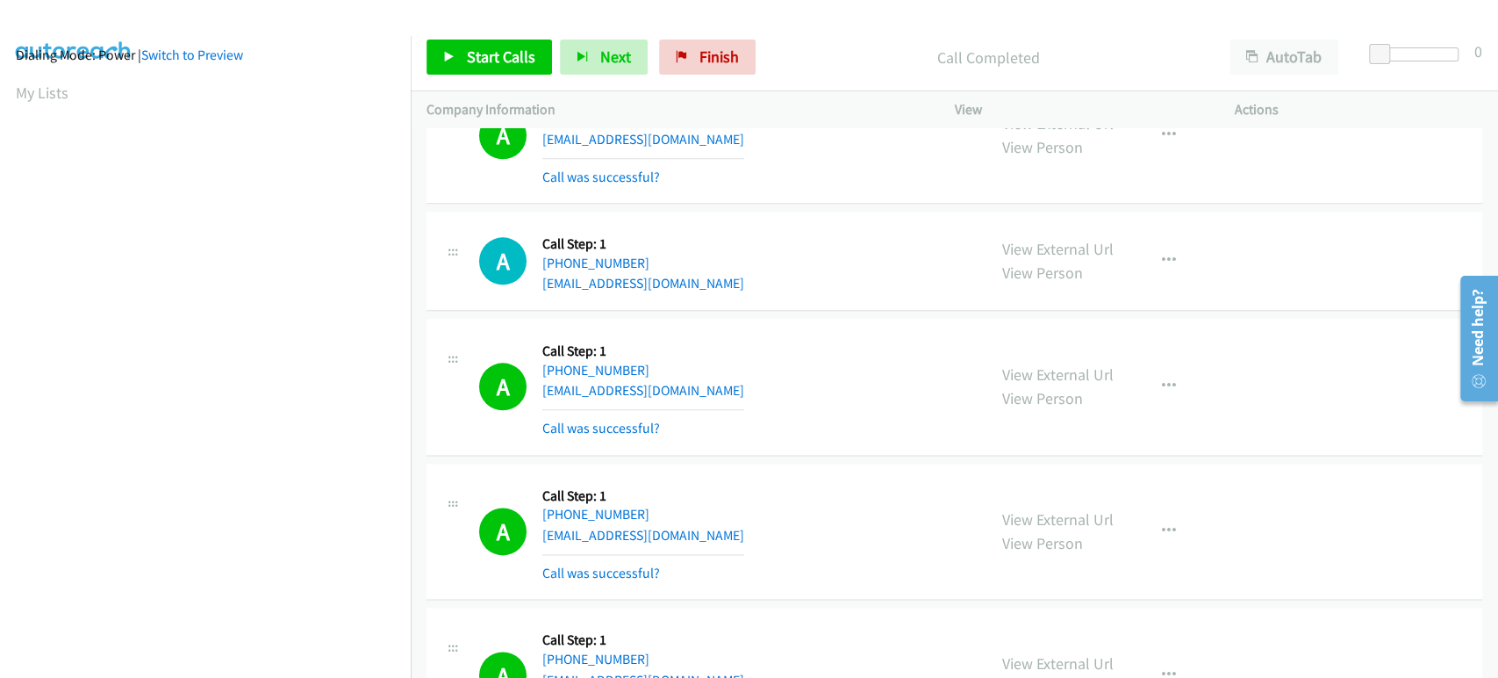
scroll to position [0, 0]
click at [479, 66] on span "Start Calls" at bounding box center [501, 57] width 68 height 20
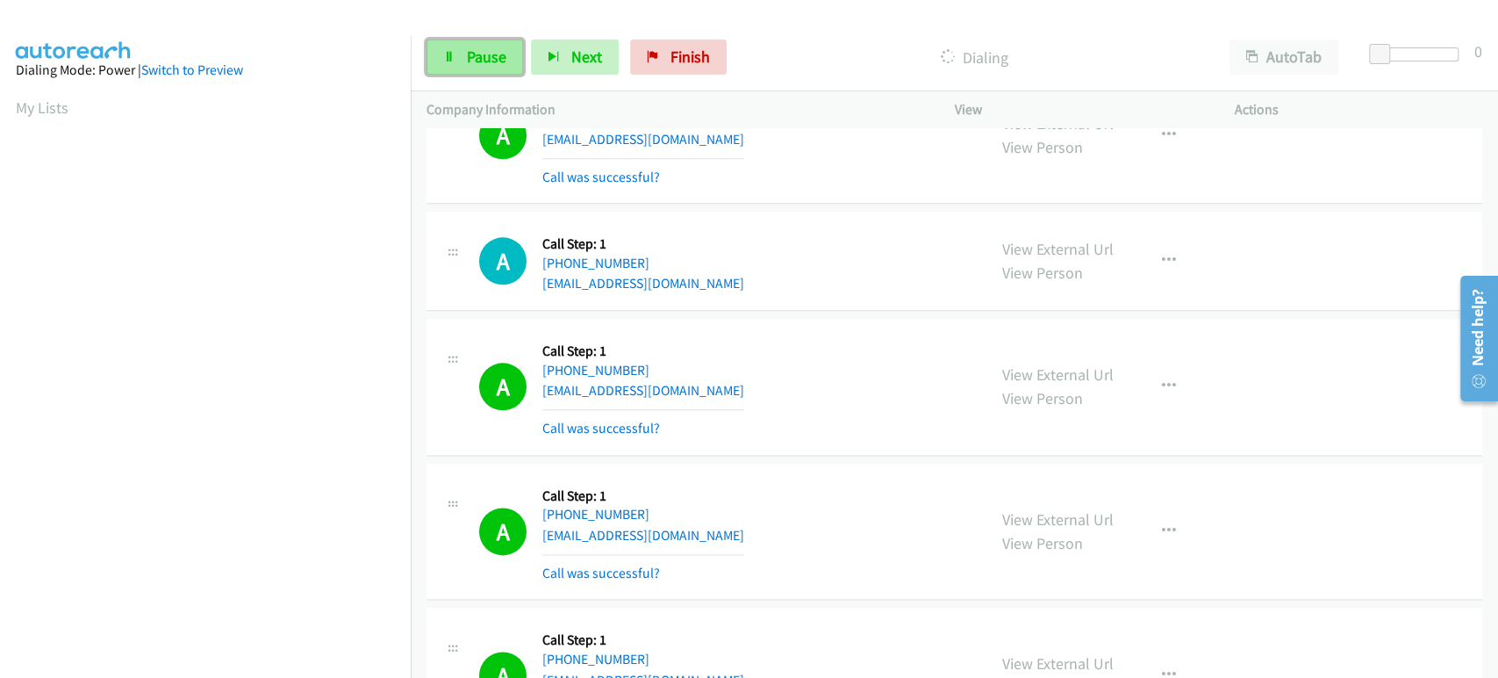
click at [442, 61] on link "Pause" at bounding box center [475, 57] width 97 height 35
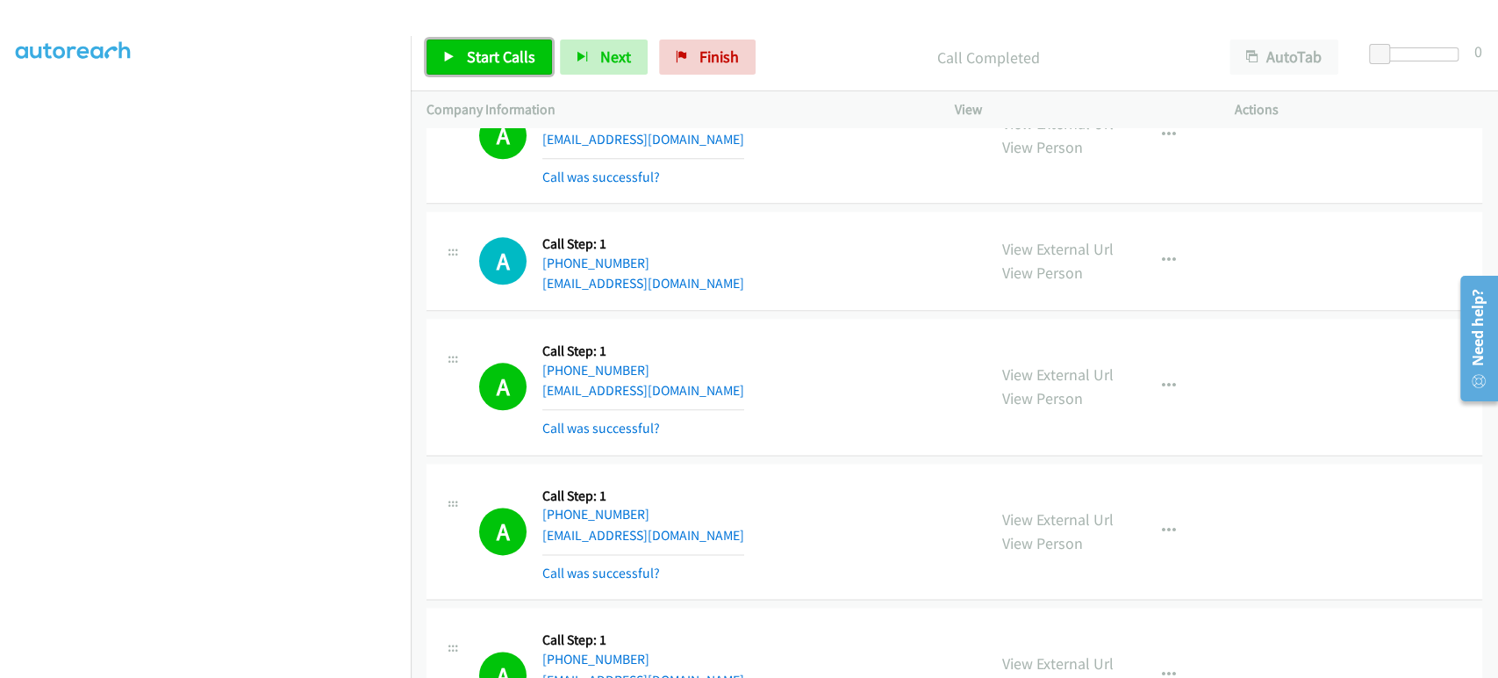
click at [492, 63] on span "Start Calls" at bounding box center [501, 57] width 68 height 20
click at [492, 49] on span "Pause" at bounding box center [487, 57] width 40 height 20
click at [467, 47] on span "Start Calls" at bounding box center [501, 57] width 68 height 20
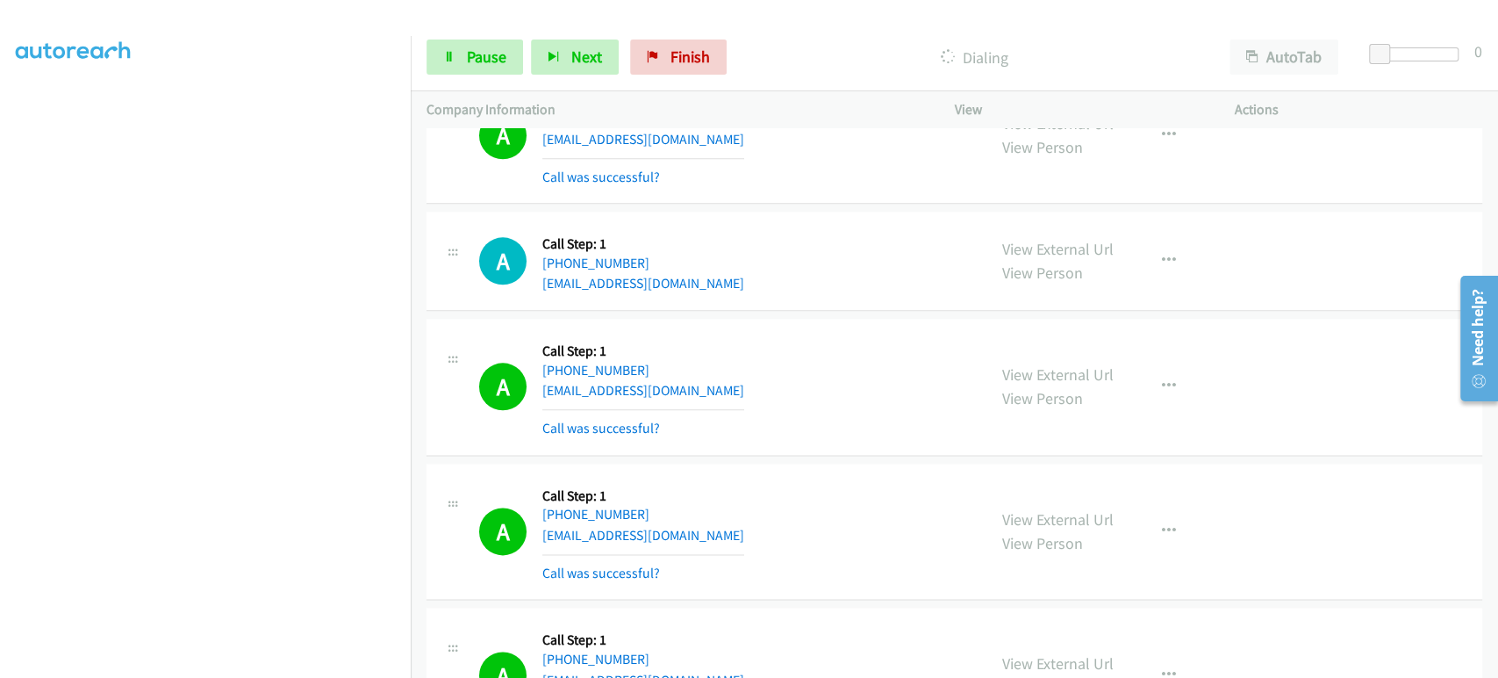
scroll to position [308, 0]
click at [464, 62] on link "Pause" at bounding box center [475, 57] width 97 height 35
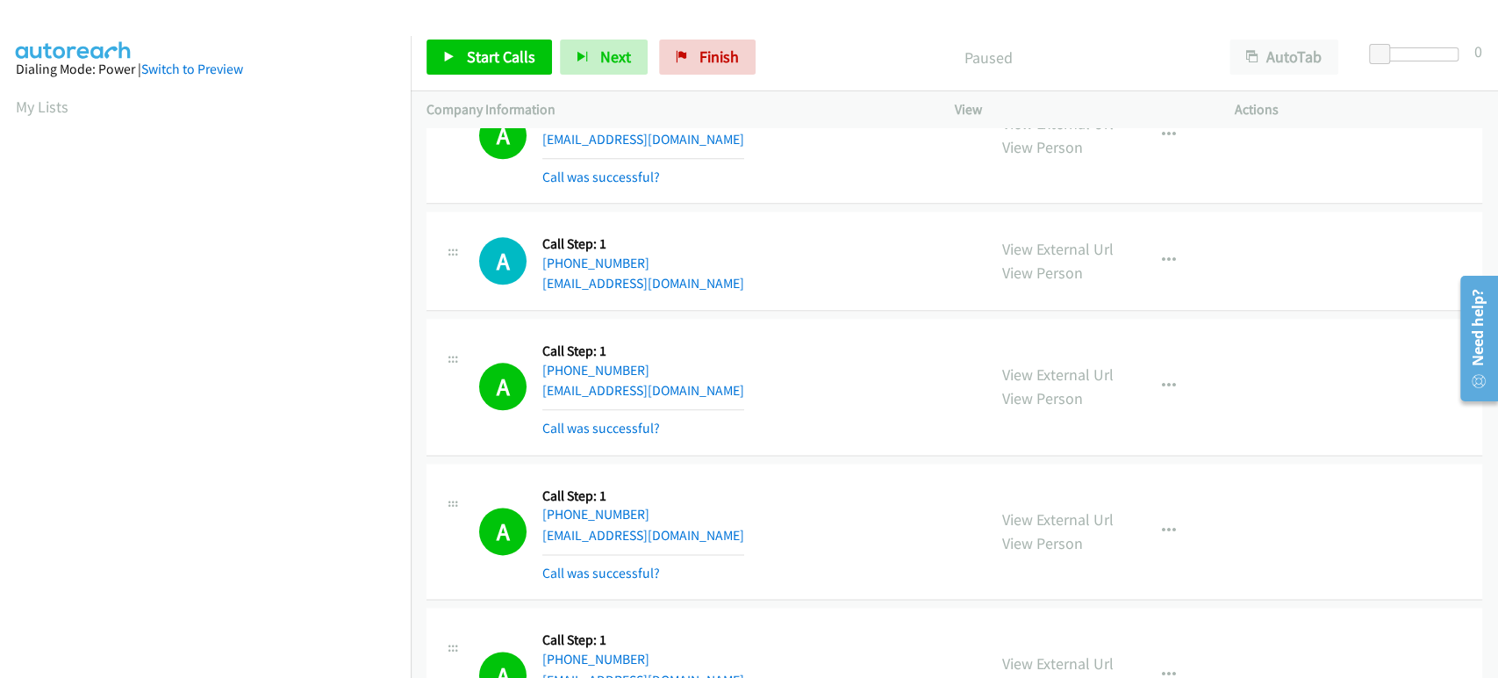
scroll to position [0, 0]
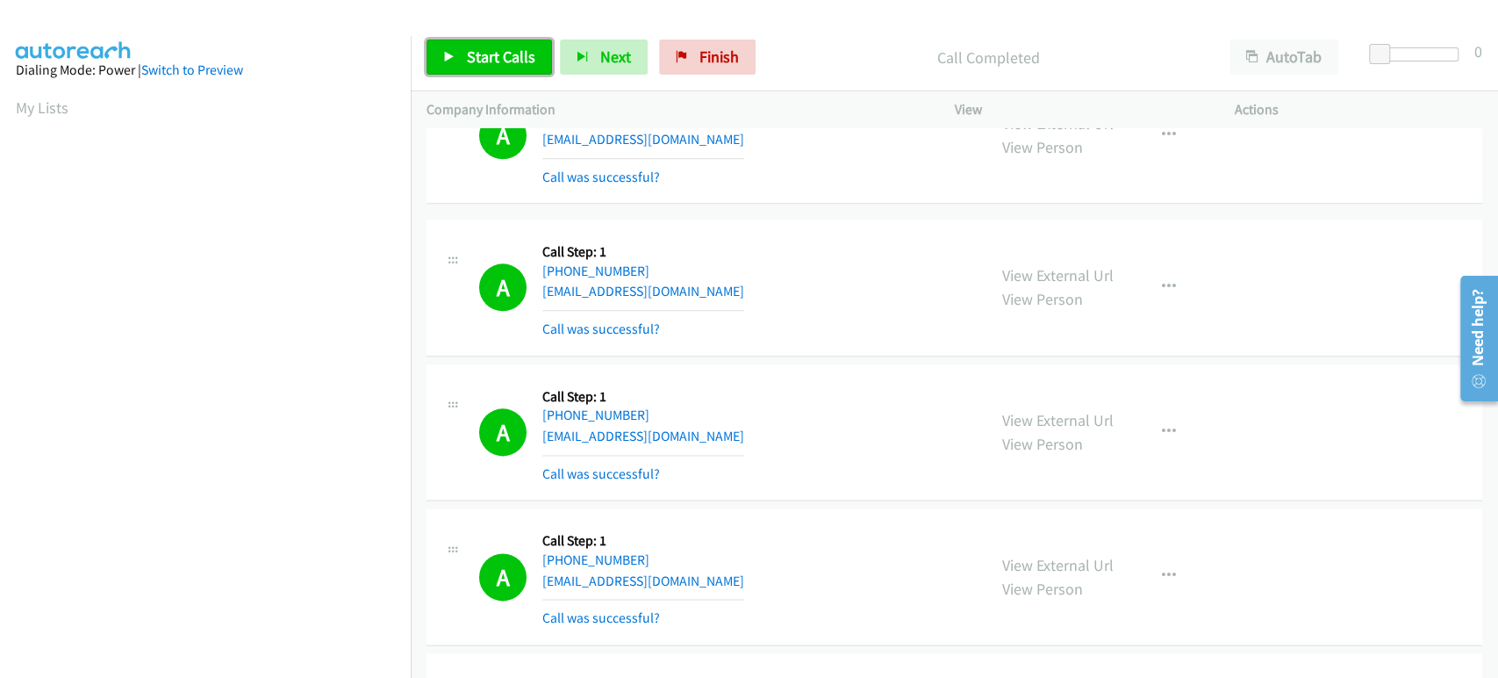
click at [473, 61] on span "Start Calls" at bounding box center [501, 57] width 68 height 20
click at [464, 43] on link "Pause" at bounding box center [475, 57] width 97 height 35
click at [499, 61] on span "Start Calls" at bounding box center [501, 57] width 68 height 20
click at [478, 53] on span "Pause" at bounding box center [487, 57] width 40 height 20
click at [471, 56] on span "Start Calls" at bounding box center [501, 57] width 68 height 20
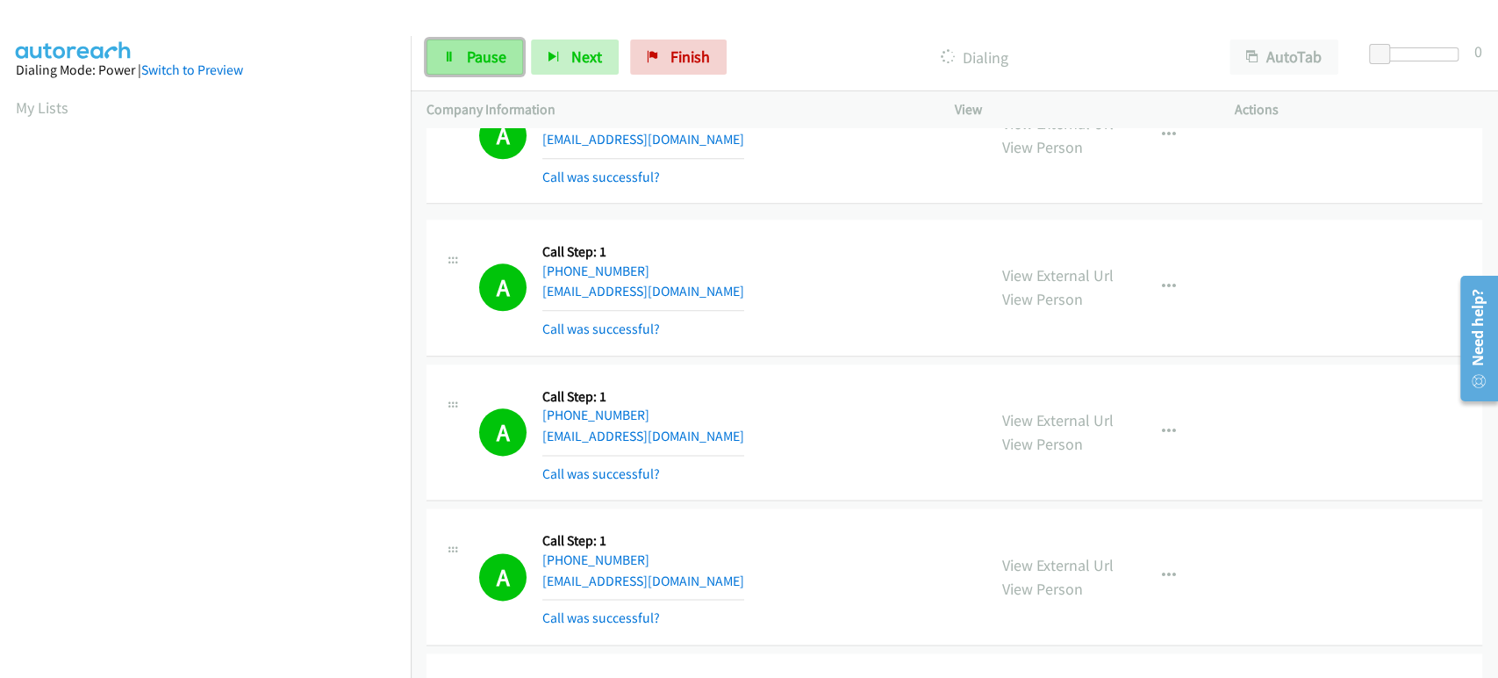
click at [471, 60] on span "Pause" at bounding box center [487, 57] width 40 height 20
click at [508, 62] on span "Start Calls" at bounding box center [501, 57] width 68 height 20
click at [464, 54] on link "Pause" at bounding box center [475, 57] width 97 height 35
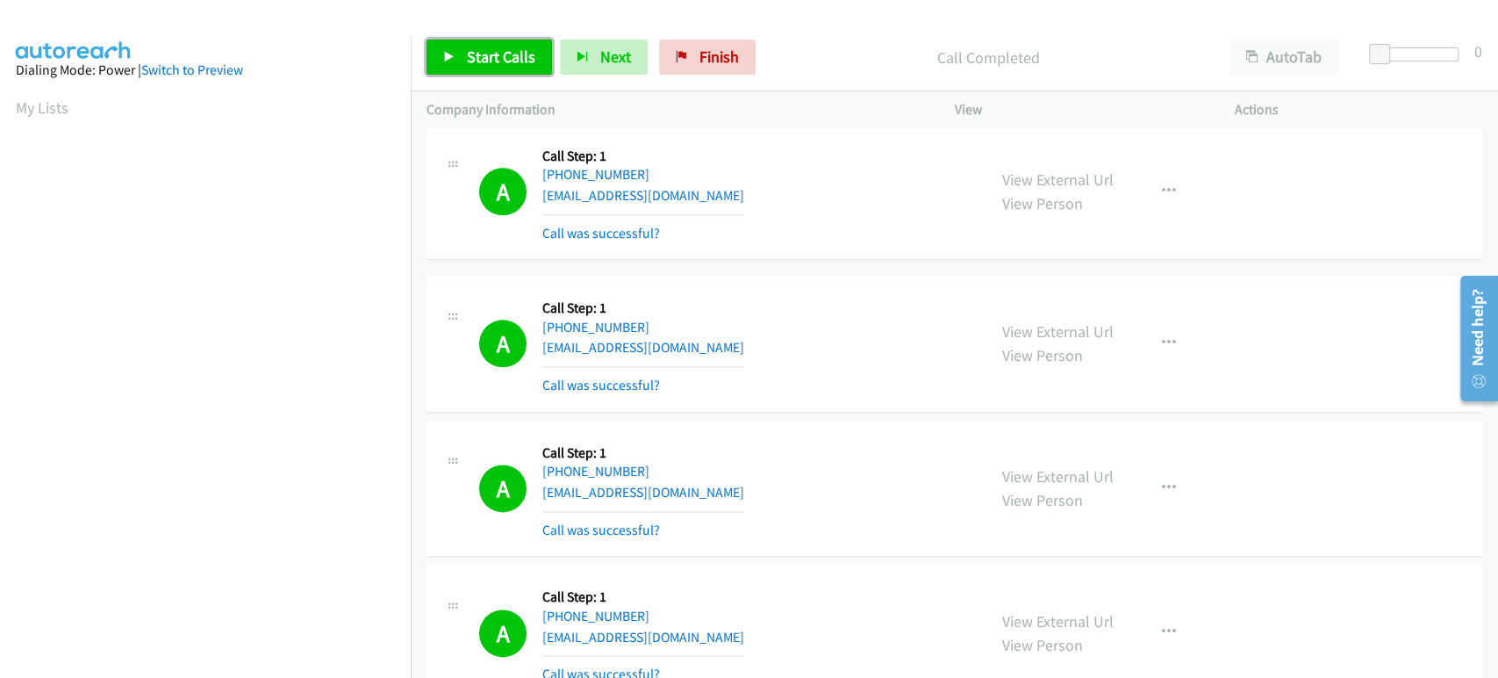
click at [500, 50] on span "Start Calls" at bounding box center [501, 57] width 68 height 20
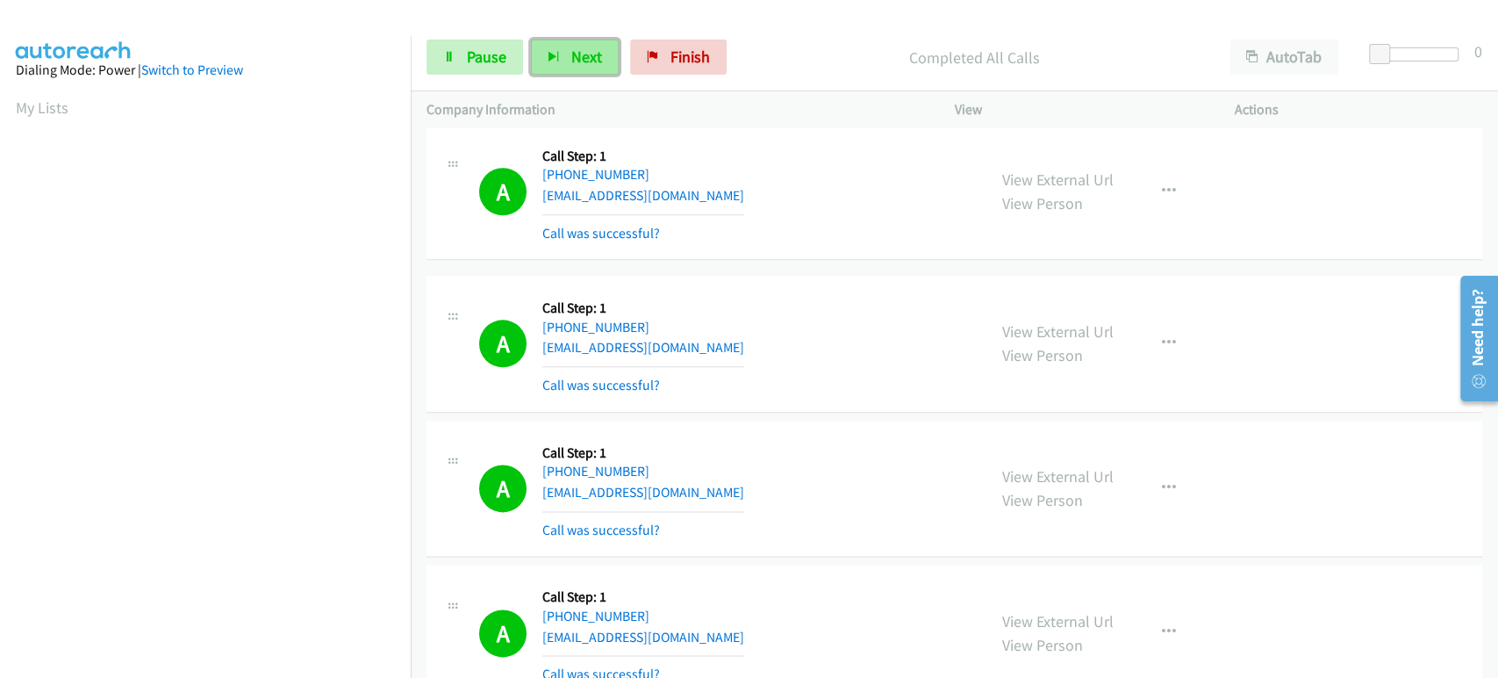
click at [584, 59] on span "Next" at bounding box center [586, 57] width 31 height 20
click at [584, 60] on span "Next" at bounding box center [586, 57] width 31 height 20
click at [492, 61] on span "Pause" at bounding box center [487, 57] width 40 height 20
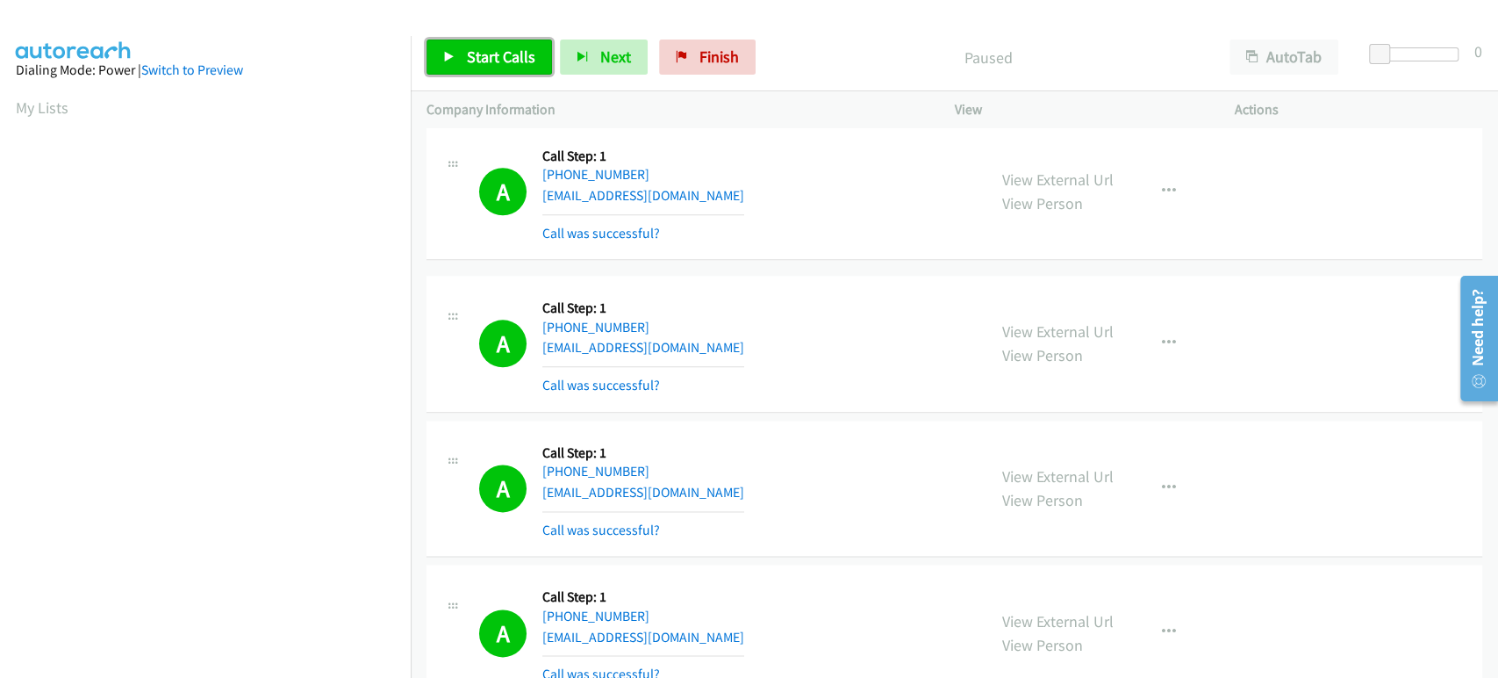
click at [481, 61] on span "Start Calls" at bounding box center [501, 57] width 68 height 20
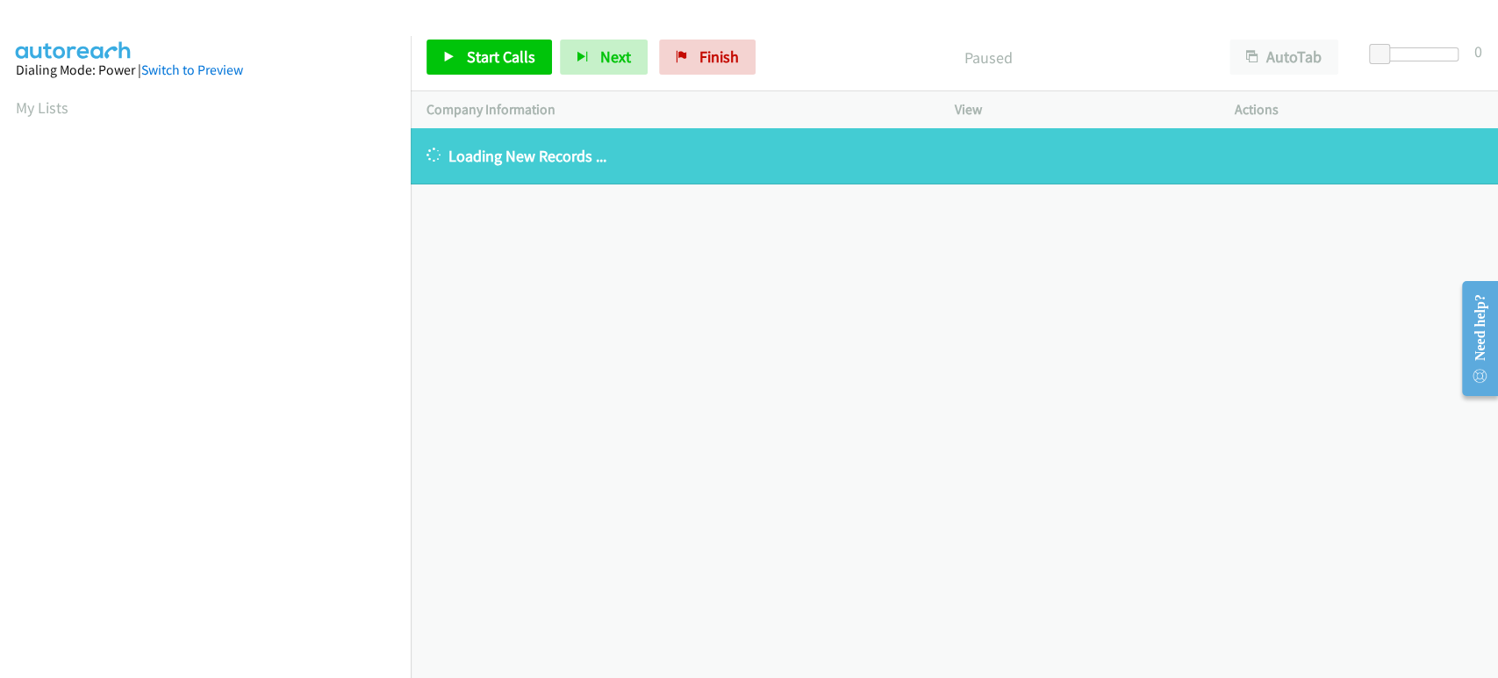
drag, startPoint x: 686, startPoint y: 490, endPoint x: 639, endPoint y: 478, distance: 48.1
click at [685, 488] on div "+1 415-964-1034 Call failed - Please reload the list and try again The Callbar …" at bounding box center [955, 403] width 1088 height 550
click at [530, 54] on span "Start Calls" at bounding box center [501, 57] width 68 height 20
click at [471, 73] on link "Pause" at bounding box center [475, 57] width 97 height 35
click at [663, 57] on link "Finish" at bounding box center [707, 57] width 97 height 35
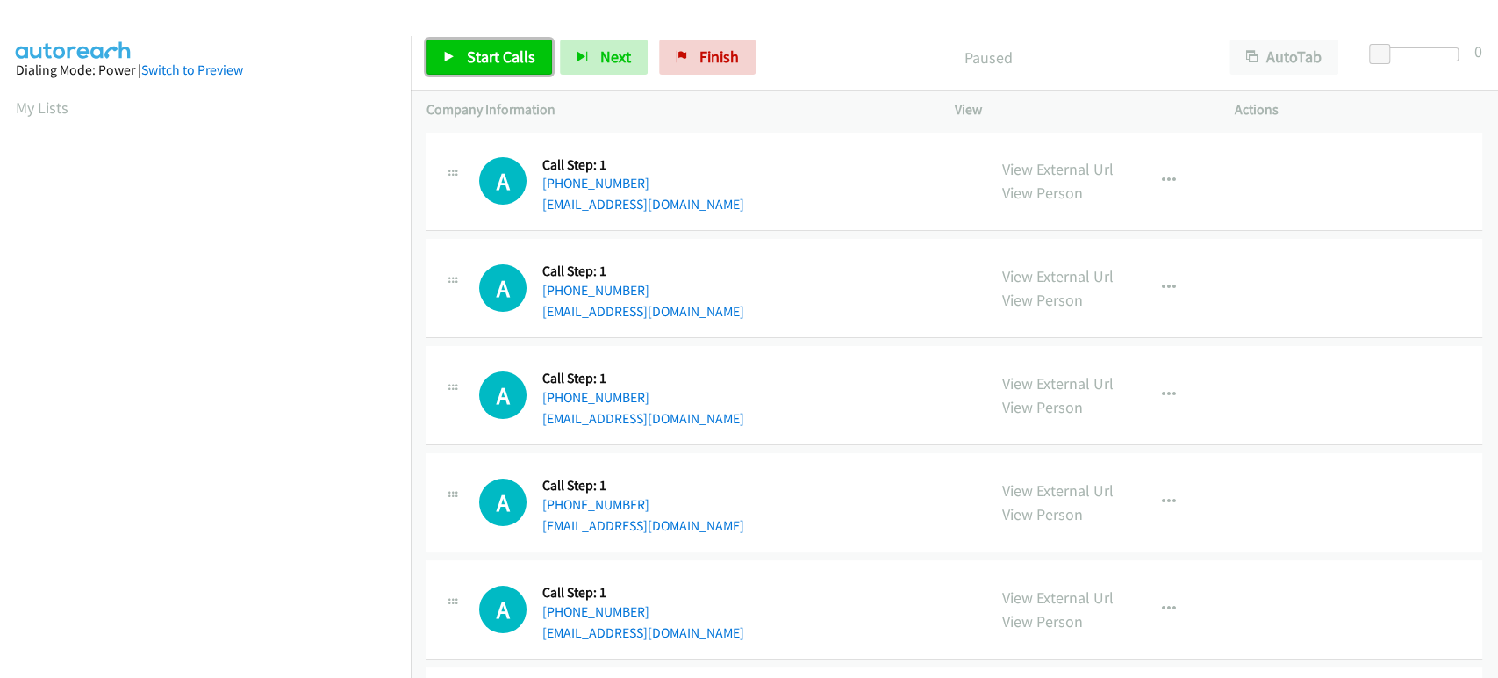
click at [492, 59] on span "Start Calls" at bounding box center [501, 57] width 68 height 20
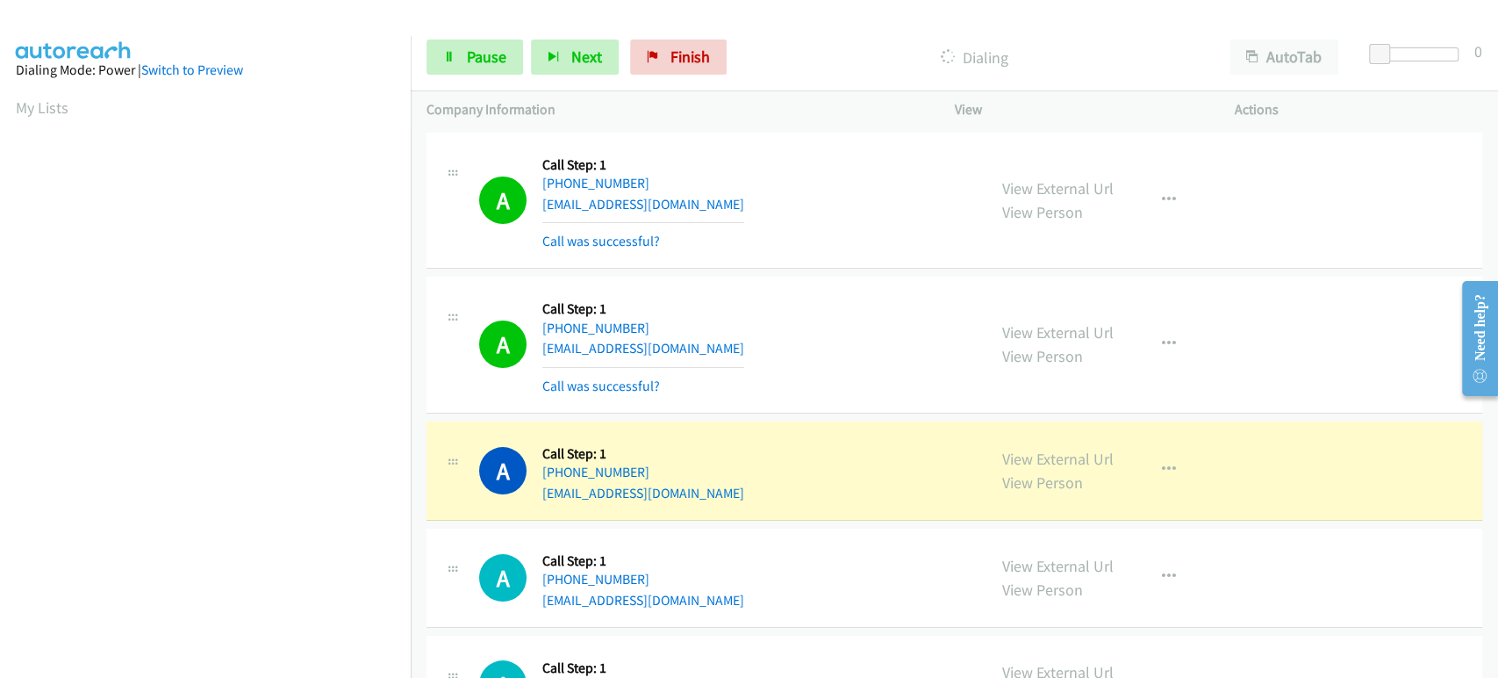
scroll to position [308, 0]
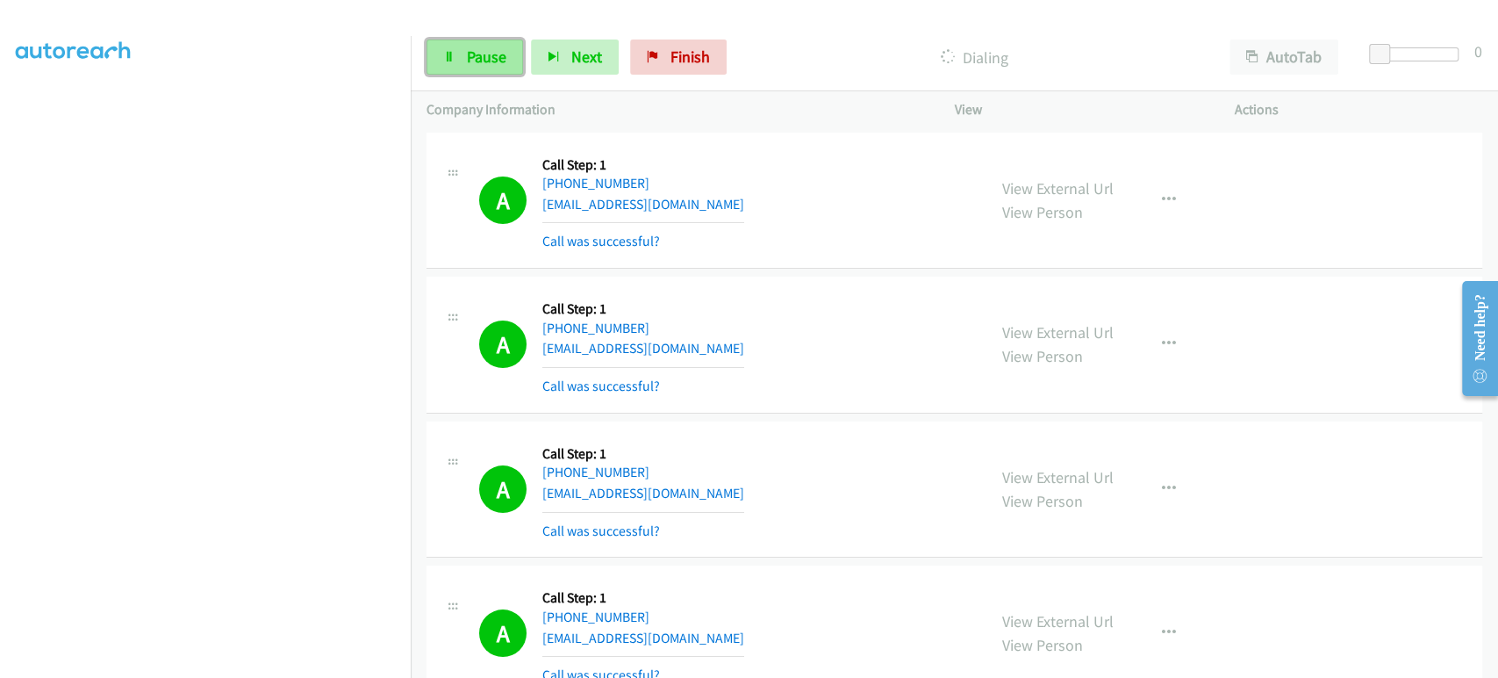
click at [460, 54] on link "Pause" at bounding box center [475, 57] width 97 height 35
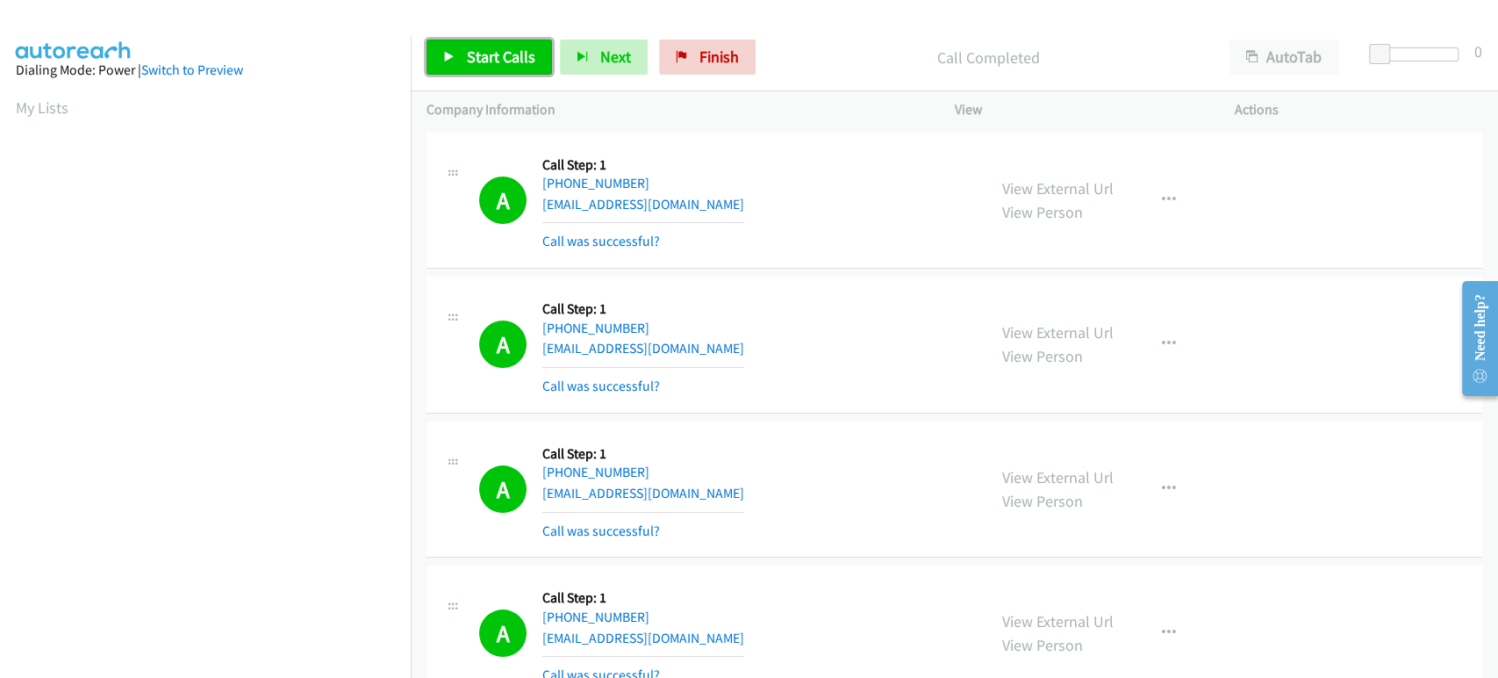
click at [471, 48] on span "Start Calls" at bounding box center [501, 57] width 68 height 20
click at [475, 56] on span "Pause" at bounding box center [487, 57] width 40 height 20
click at [483, 63] on span "Start Calls" at bounding box center [501, 57] width 68 height 20
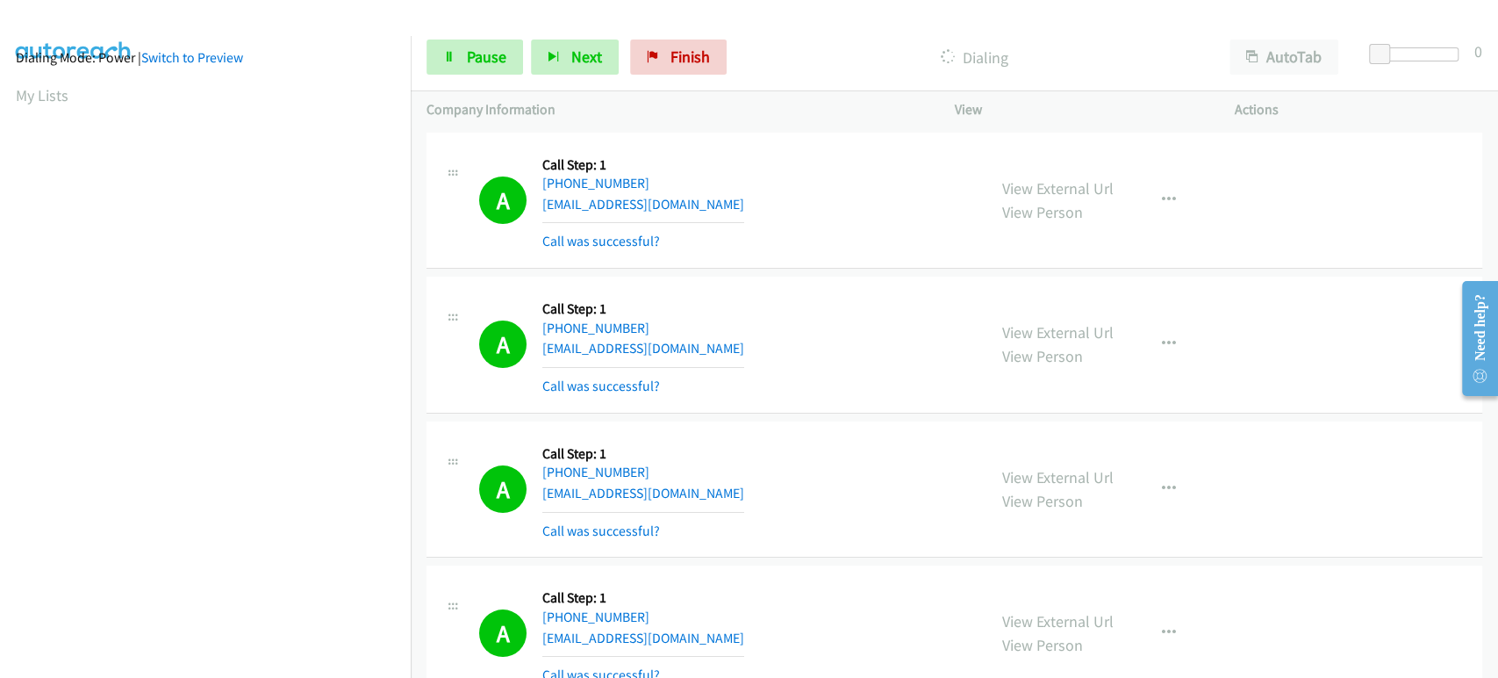
scroll to position [0, 0]
click at [478, 48] on span "Pause" at bounding box center [487, 57] width 40 height 20
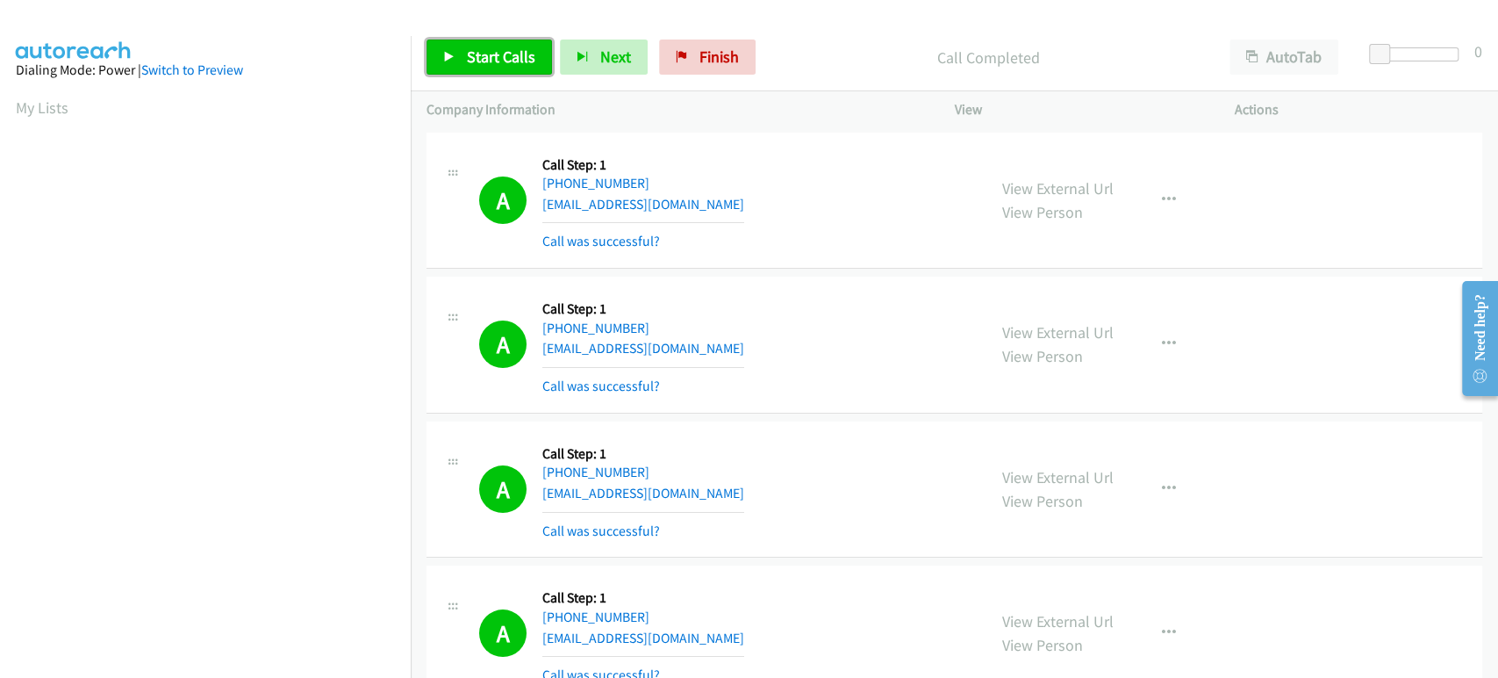
click at [501, 47] on span "Start Calls" at bounding box center [501, 57] width 68 height 20
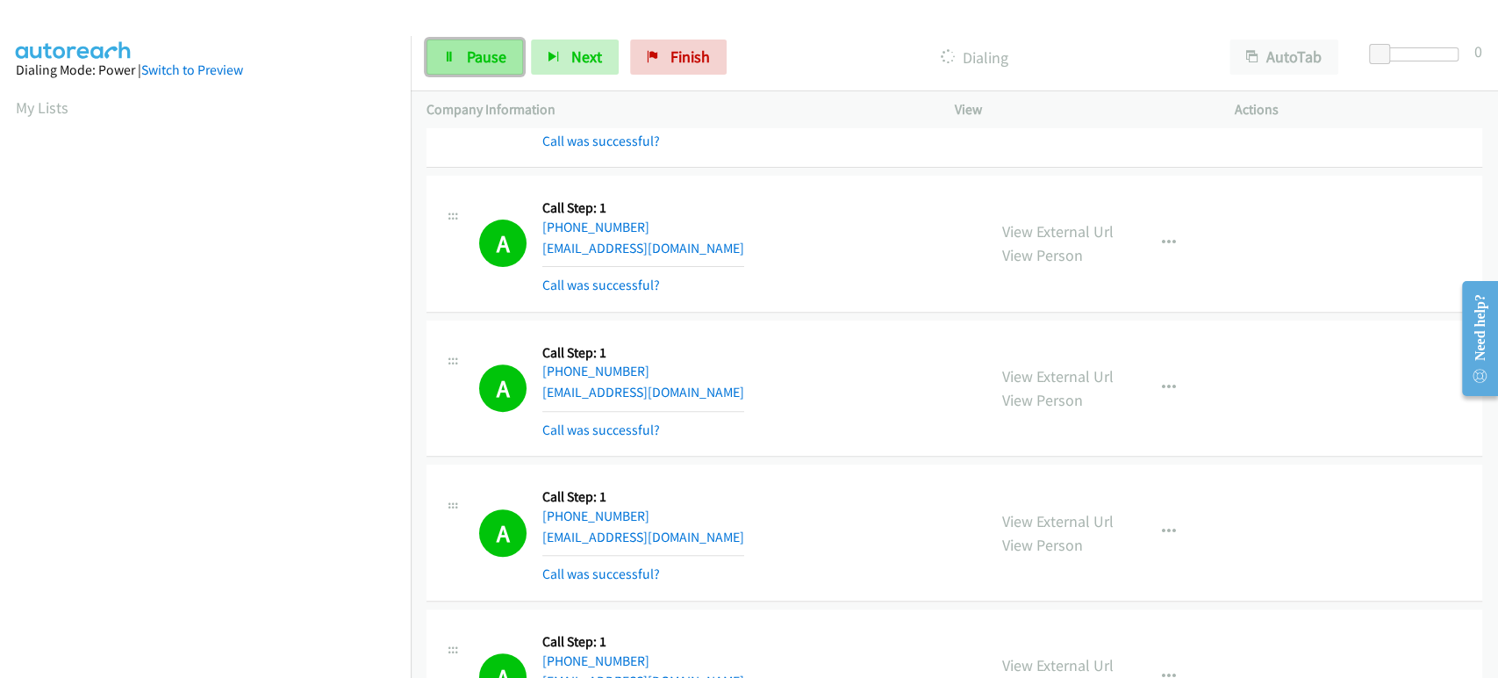
click at [472, 51] on span "Pause" at bounding box center [487, 57] width 40 height 20
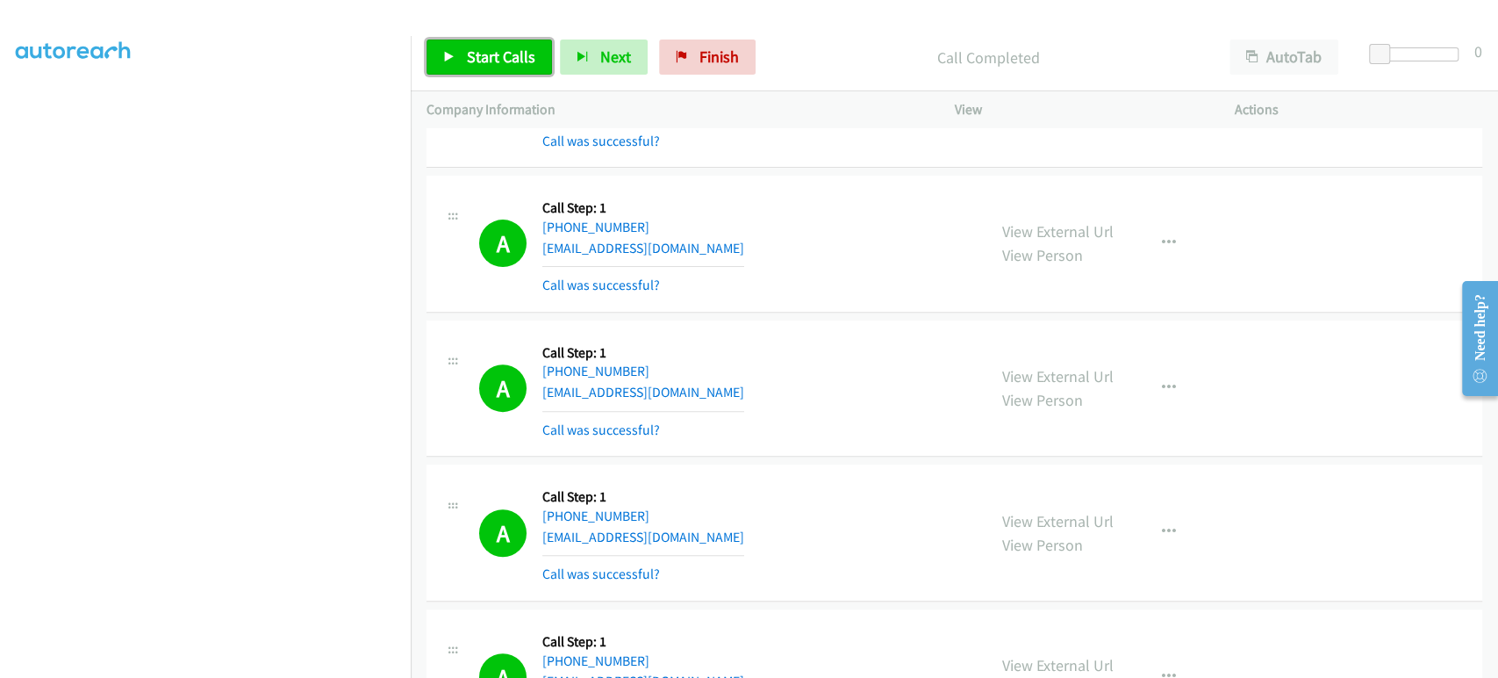
click at [492, 54] on span "Start Calls" at bounding box center [501, 57] width 68 height 20
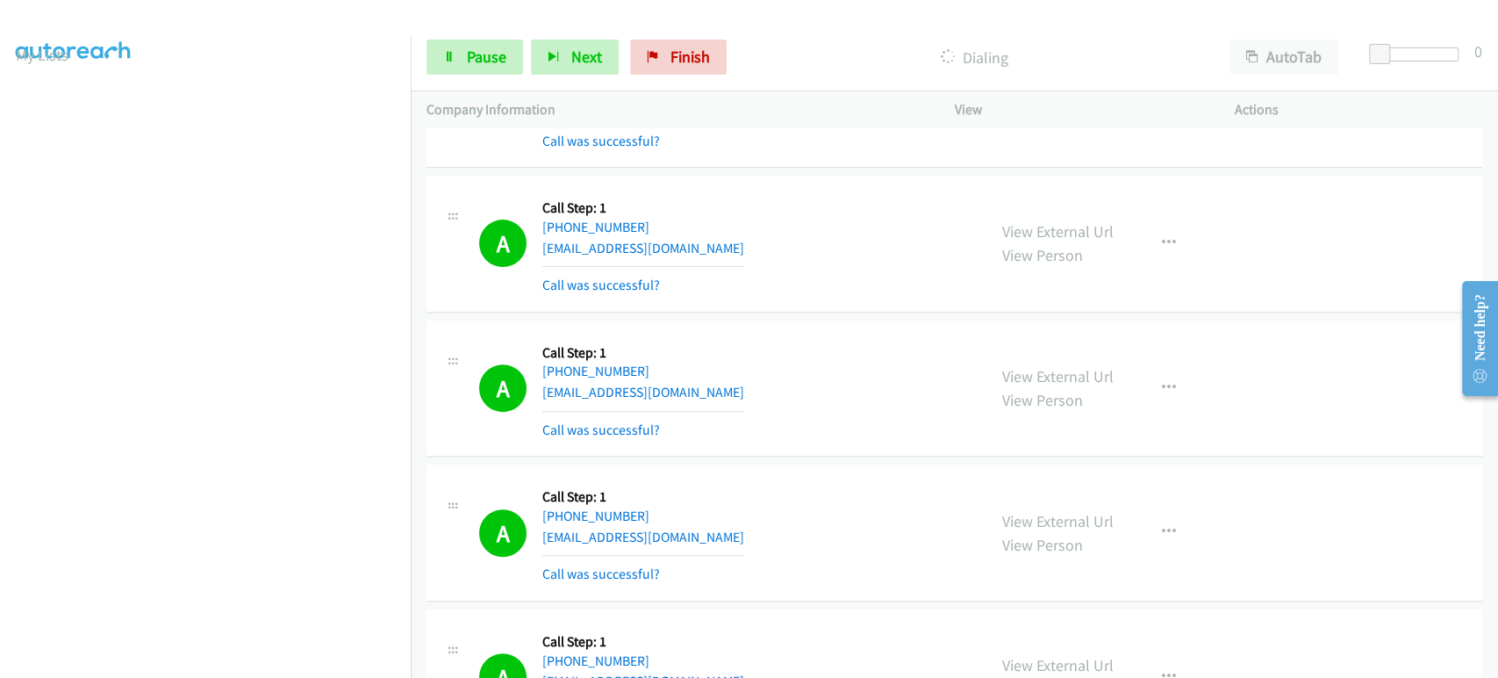
scroll to position [0, 0]
click at [456, 57] on link "Pause" at bounding box center [475, 57] width 97 height 35
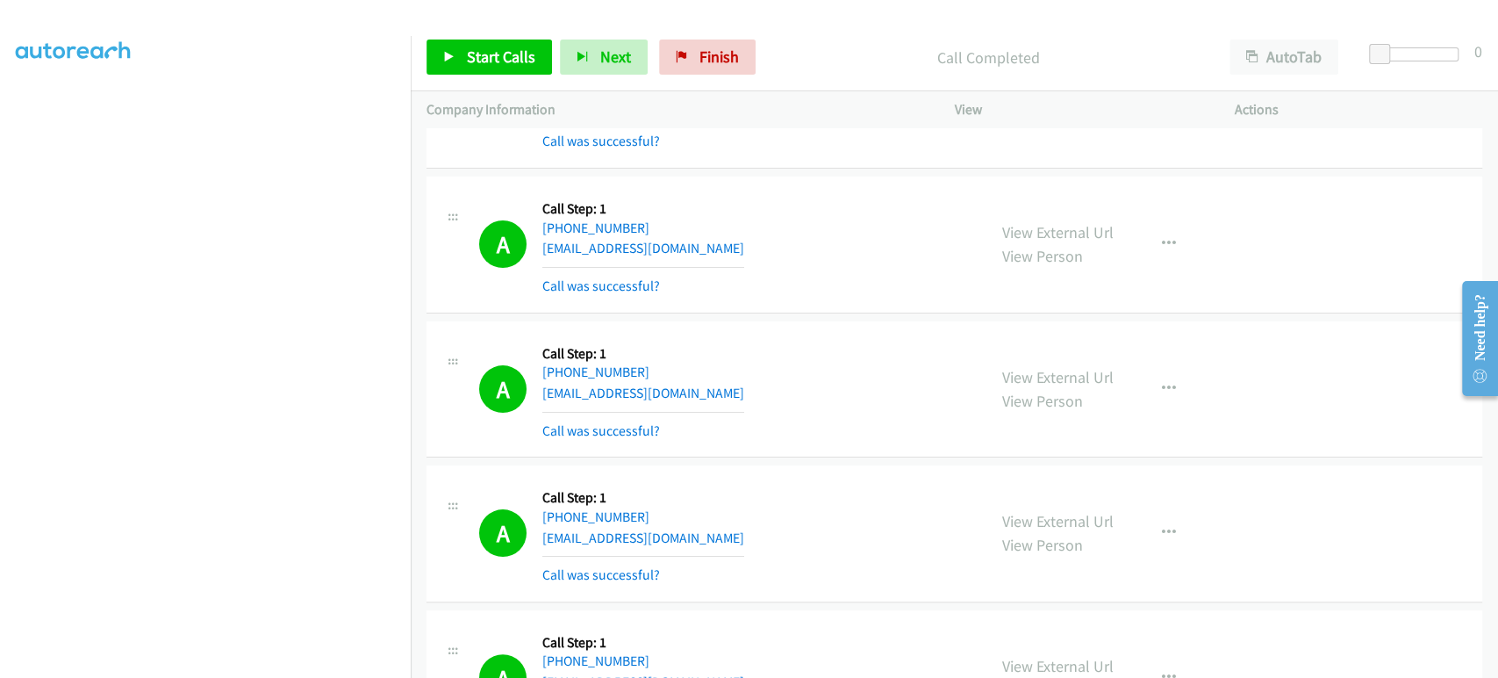
scroll to position [97, 0]
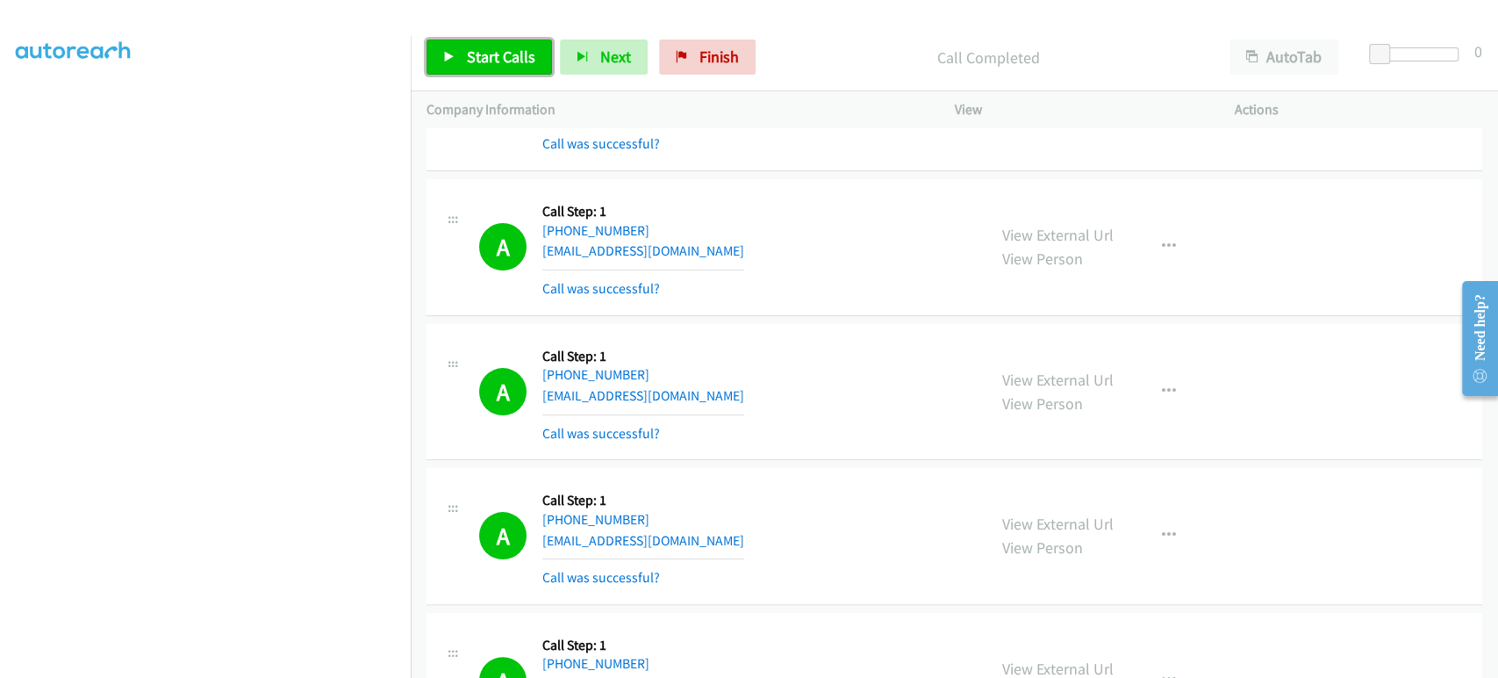
click at [506, 54] on span "Start Calls" at bounding box center [501, 57] width 68 height 20
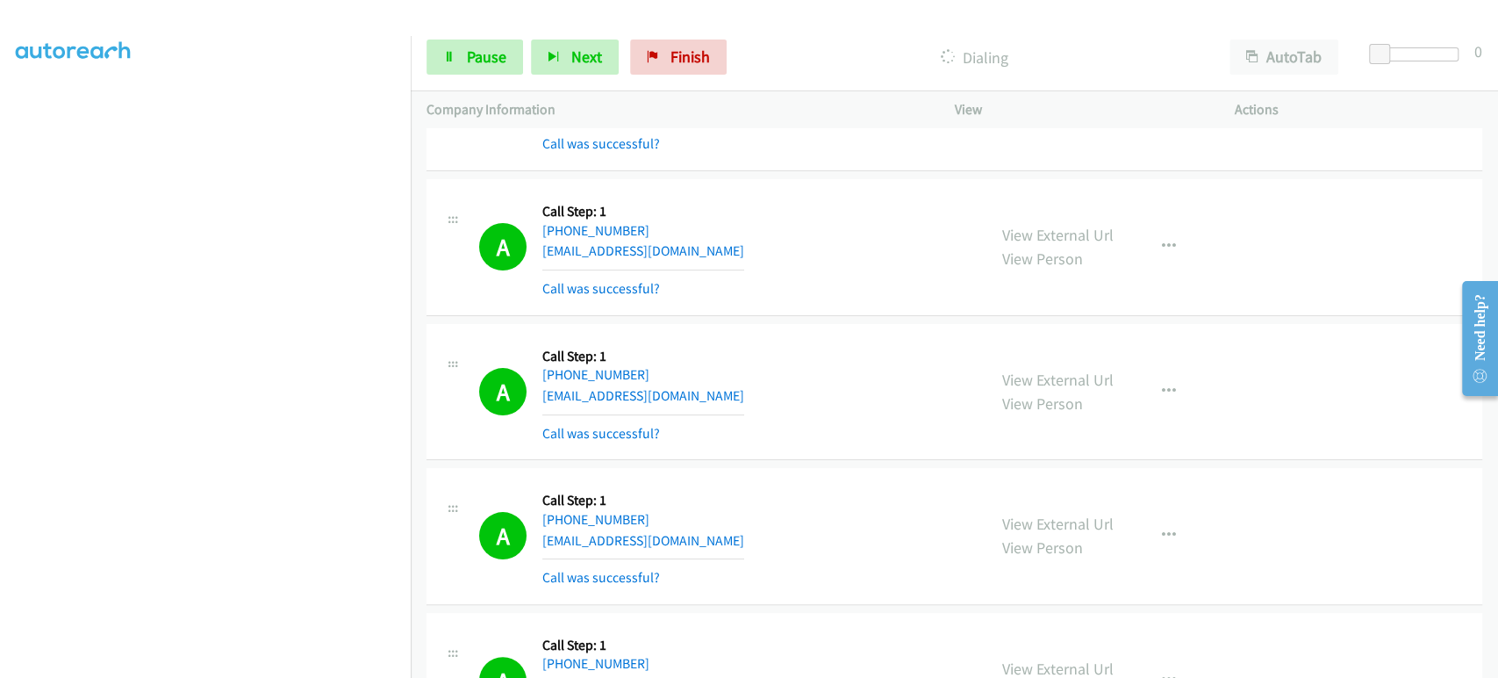
scroll to position [0, 0]
click at [459, 68] on link "Pause" at bounding box center [475, 57] width 97 height 35
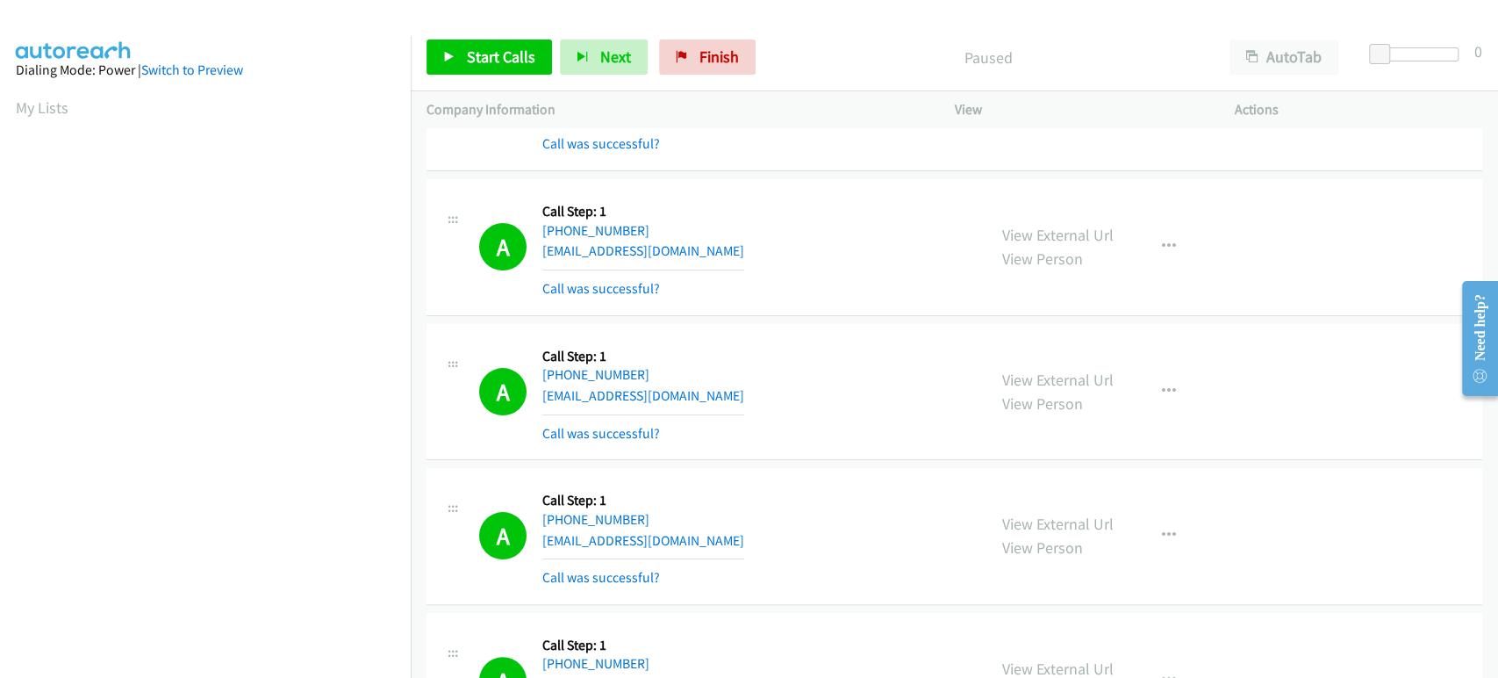
scroll to position [308, 0]
